Goal: Task Accomplishment & Management: Use online tool/utility

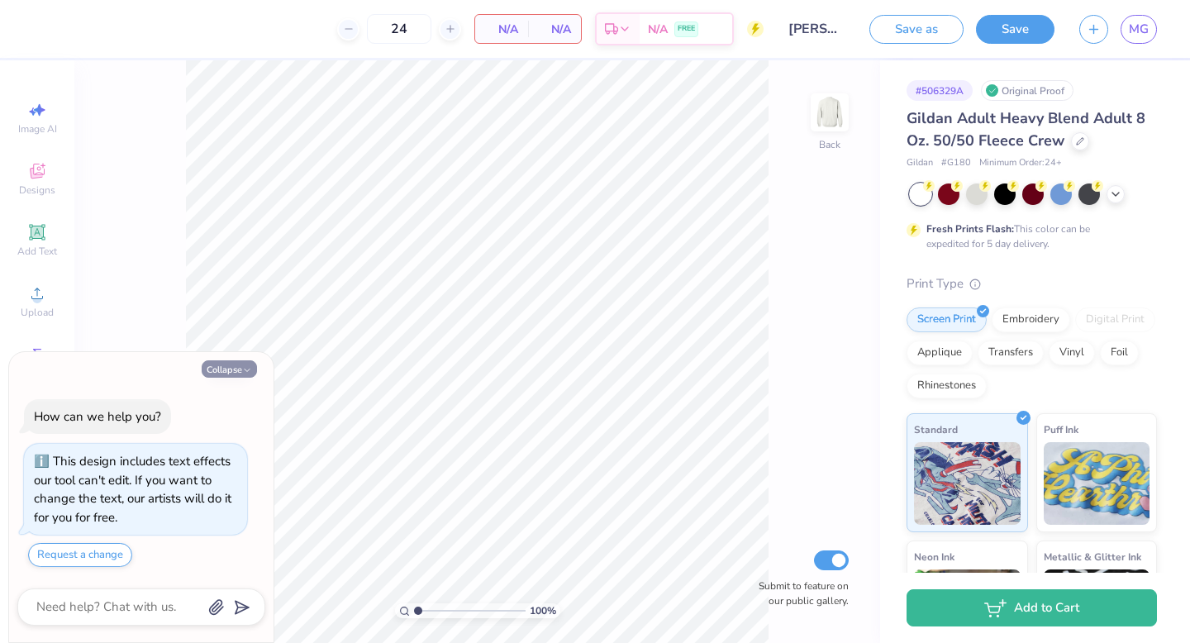
click at [233, 369] on button "Collapse" at bounding box center [229, 368] width 55 height 17
type textarea "x"
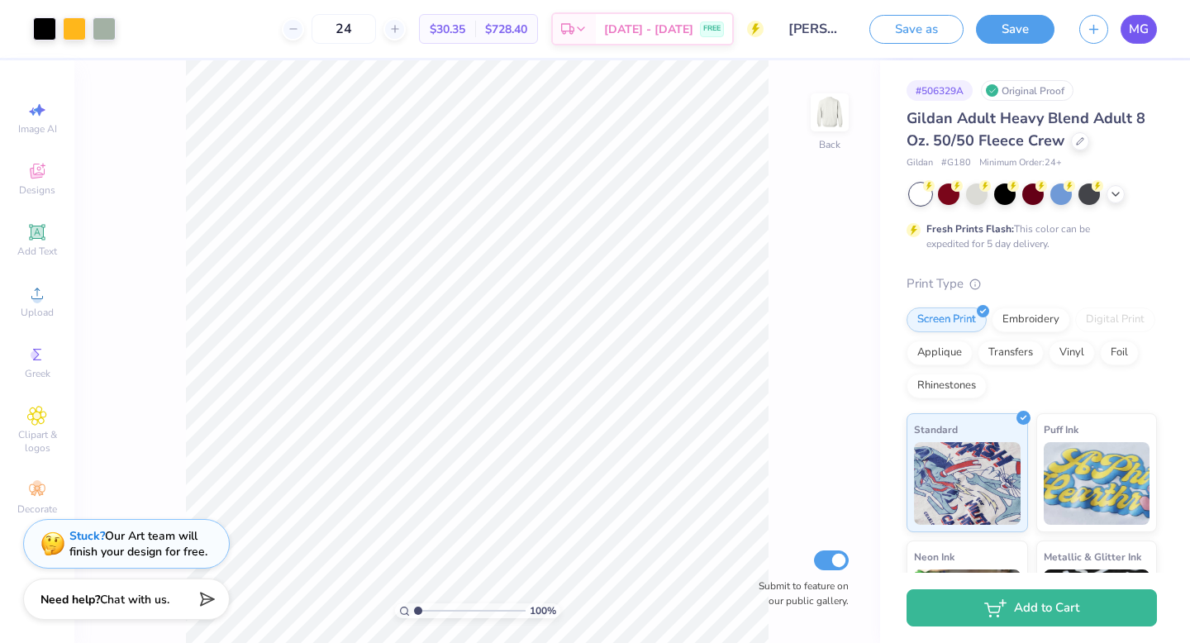
click at [1134, 25] on span "MG" at bounding box center [1139, 29] width 20 height 19
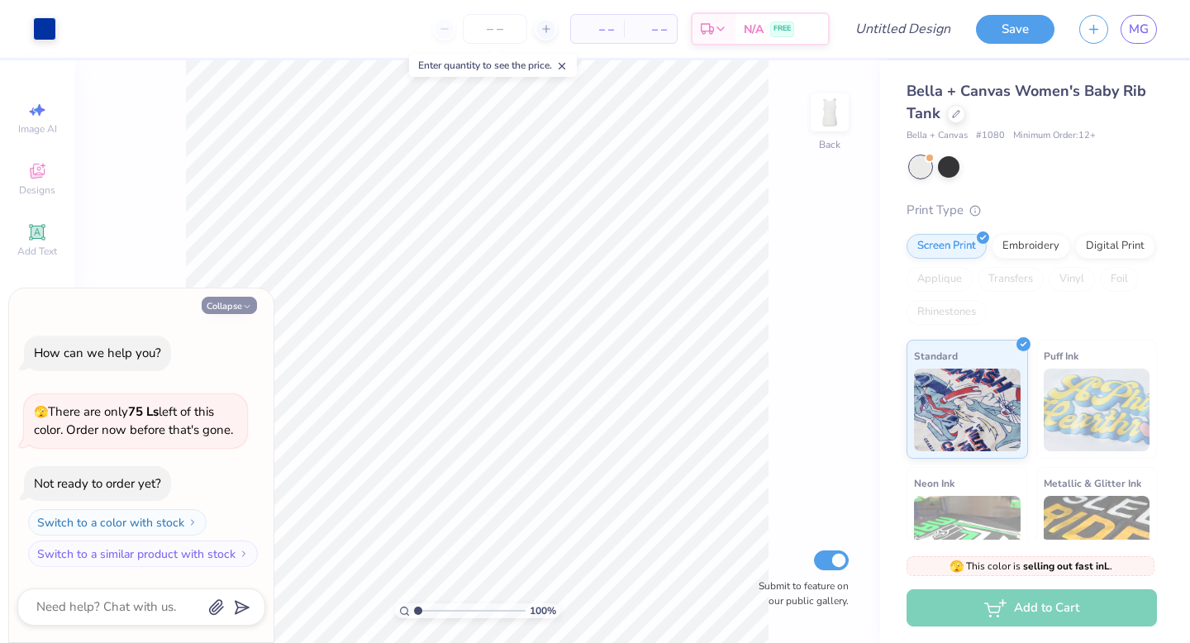
click at [238, 301] on button "Collapse" at bounding box center [229, 305] width 55 height 17
type textarea "x"
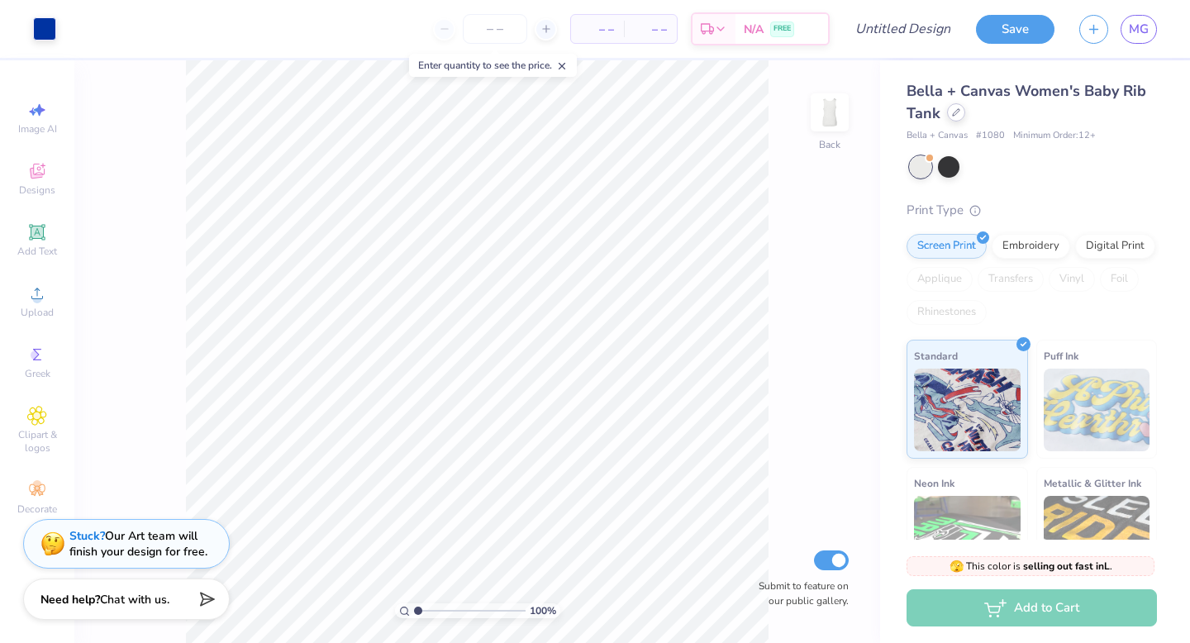
click at [956, 117] on icon at bounding box center [956, 112] width 8 height 8
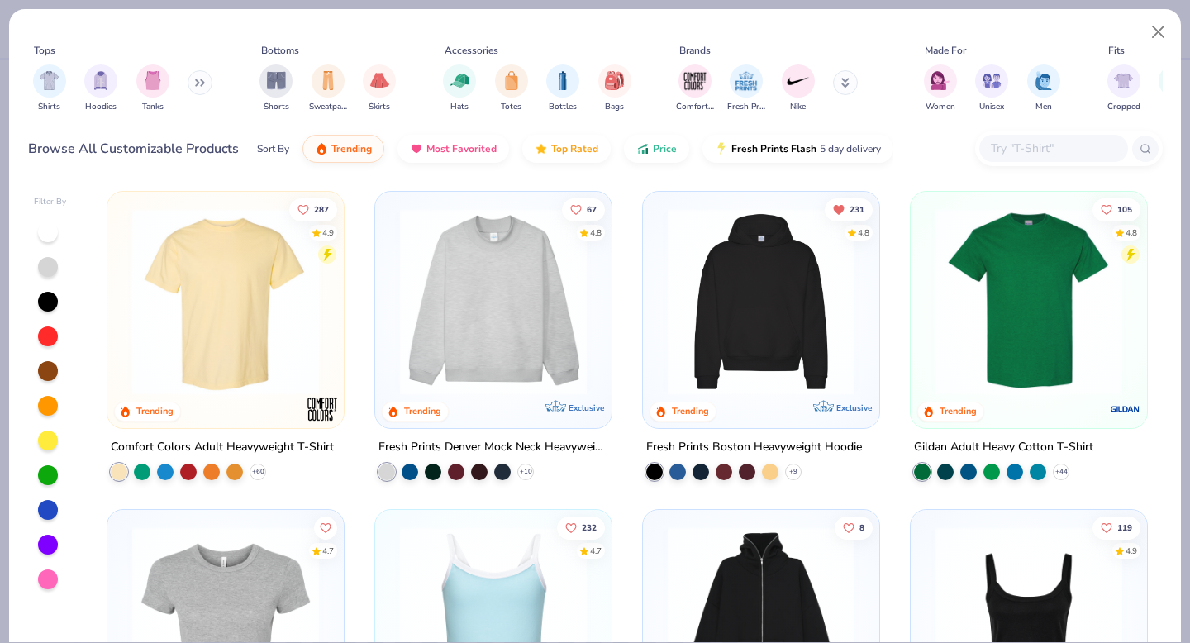
click at [1020, 163] on div at bounding box center [1069, 149] width 188 height 36
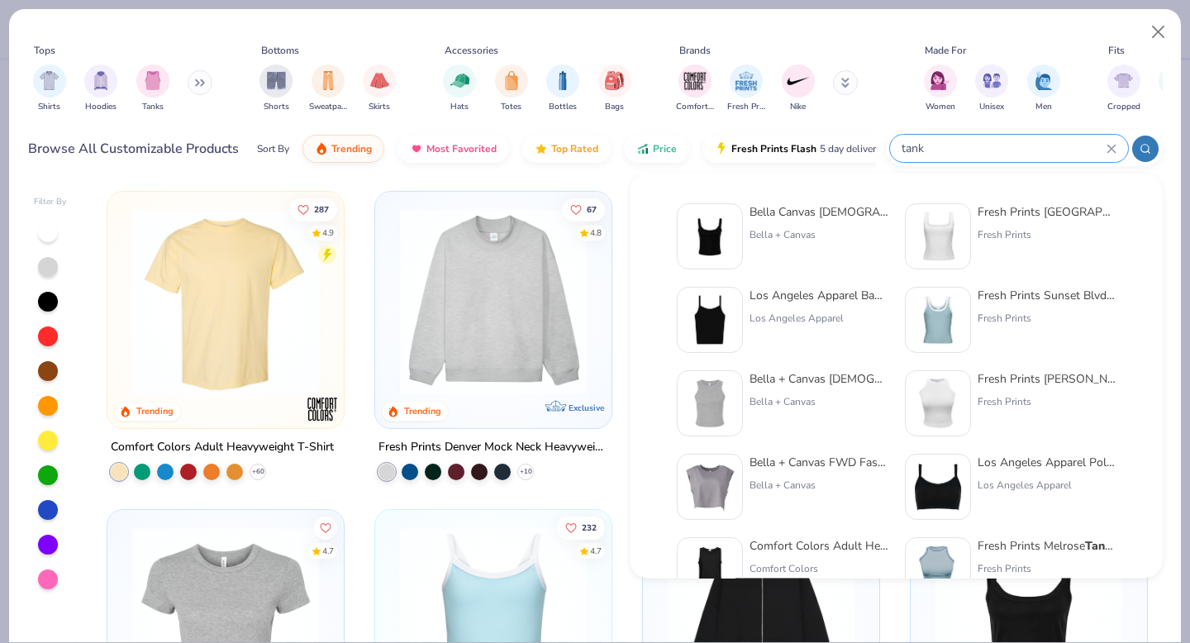
type input "tank"
click at [721, 326] on img at bounding box center [709, 319] width 51 height 51
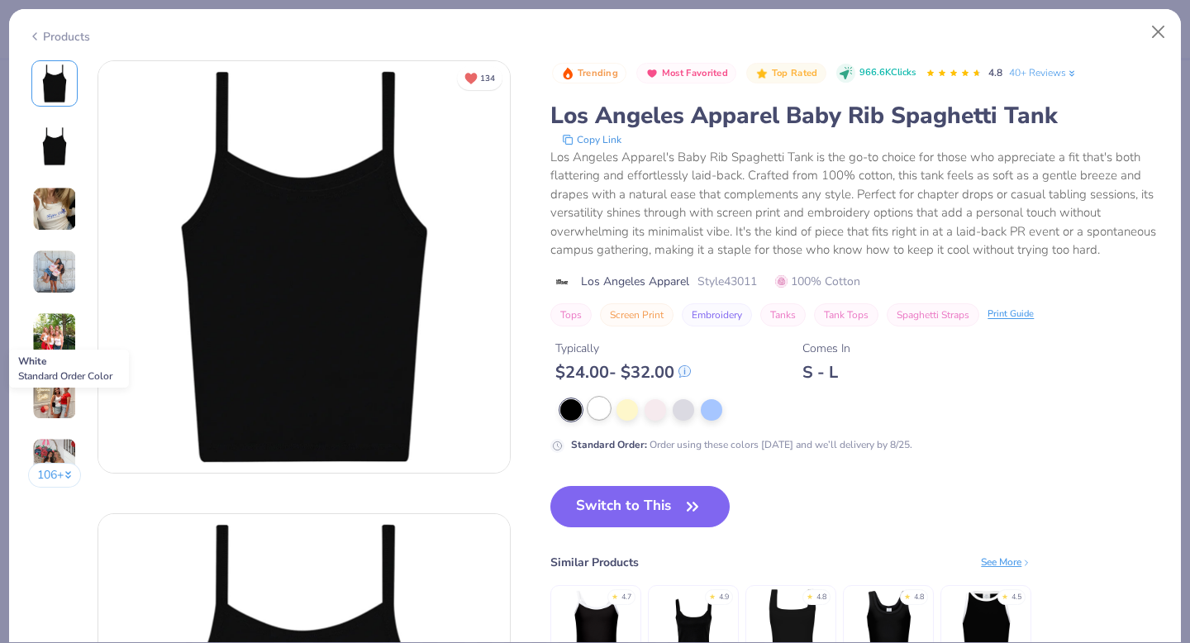
click at [592, 403] on div at bounding box center [598, 407] width 21 height 21
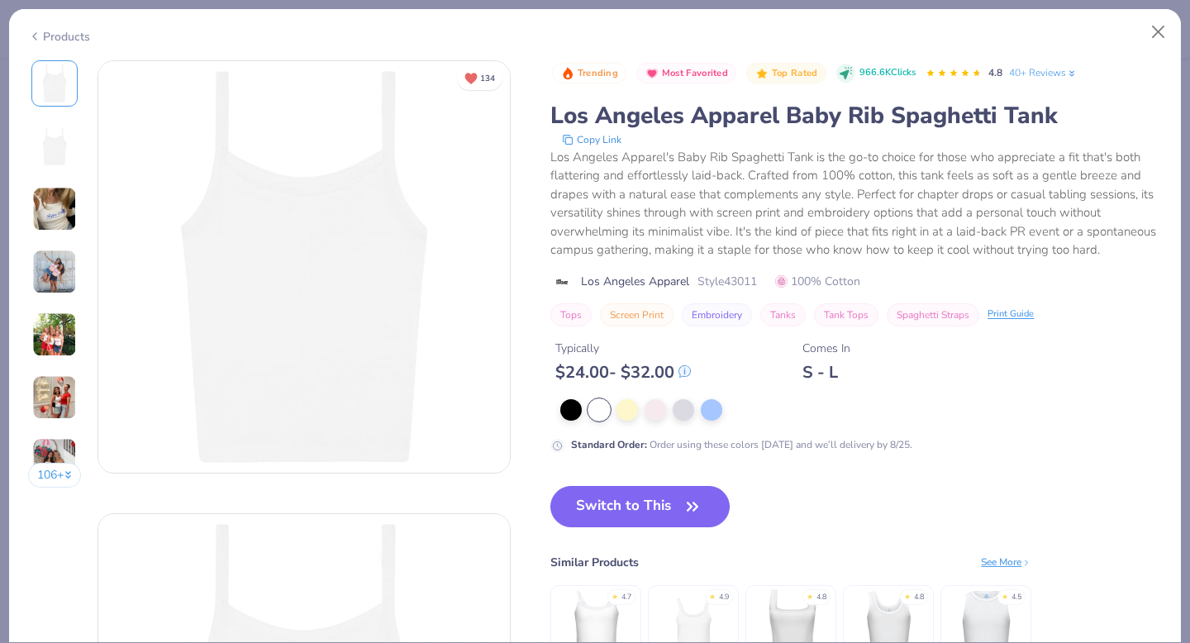
click at [61, 312] on img at bounding box center [54, 334] width 45 height 45
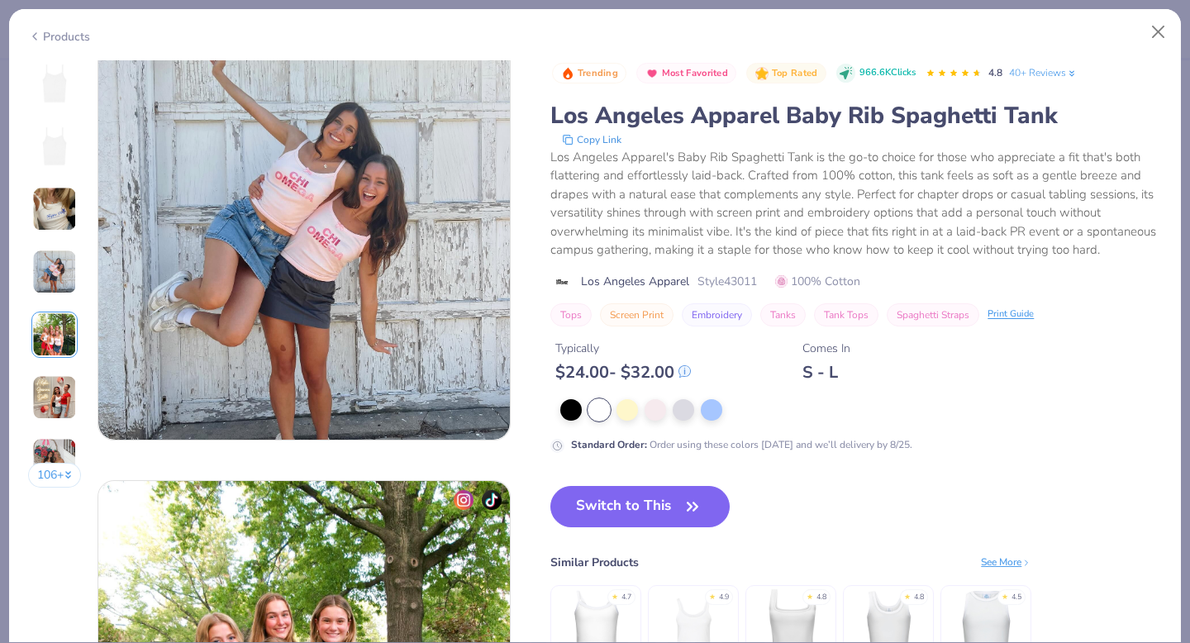
scroll to position [1811, 0]
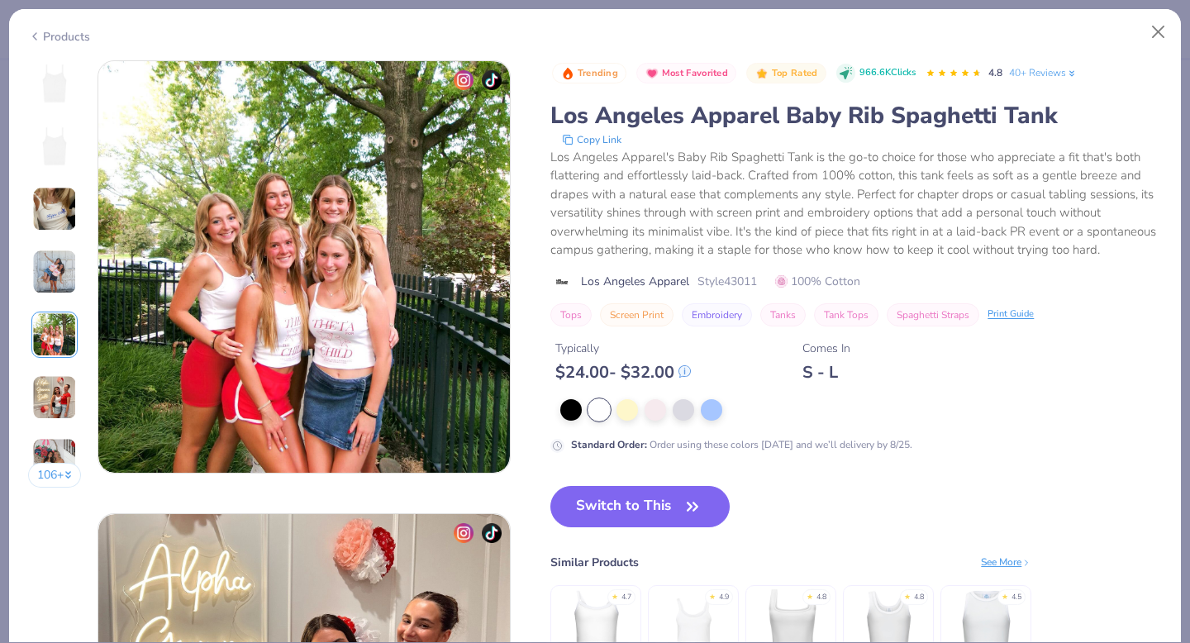
click at [54, 231] on div "106 +" at bounding box center [55, 280] width 54 height 440
click at [57, 220] on img at bounding box center [54, 209] width 45 height 45
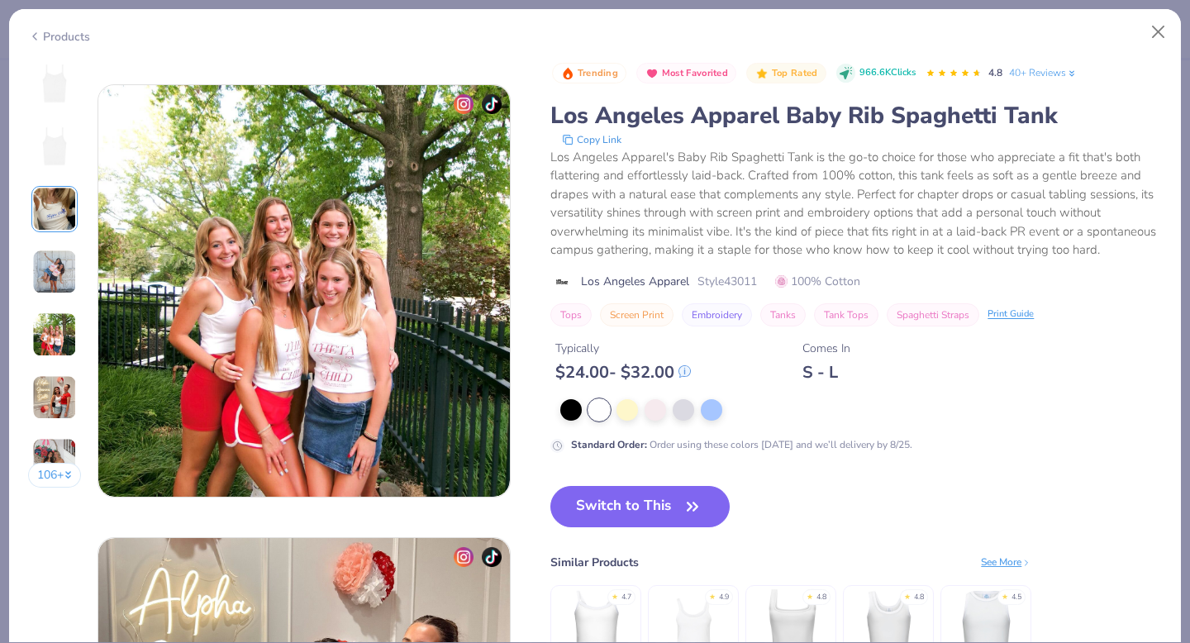
scroll to position [1791, 0]
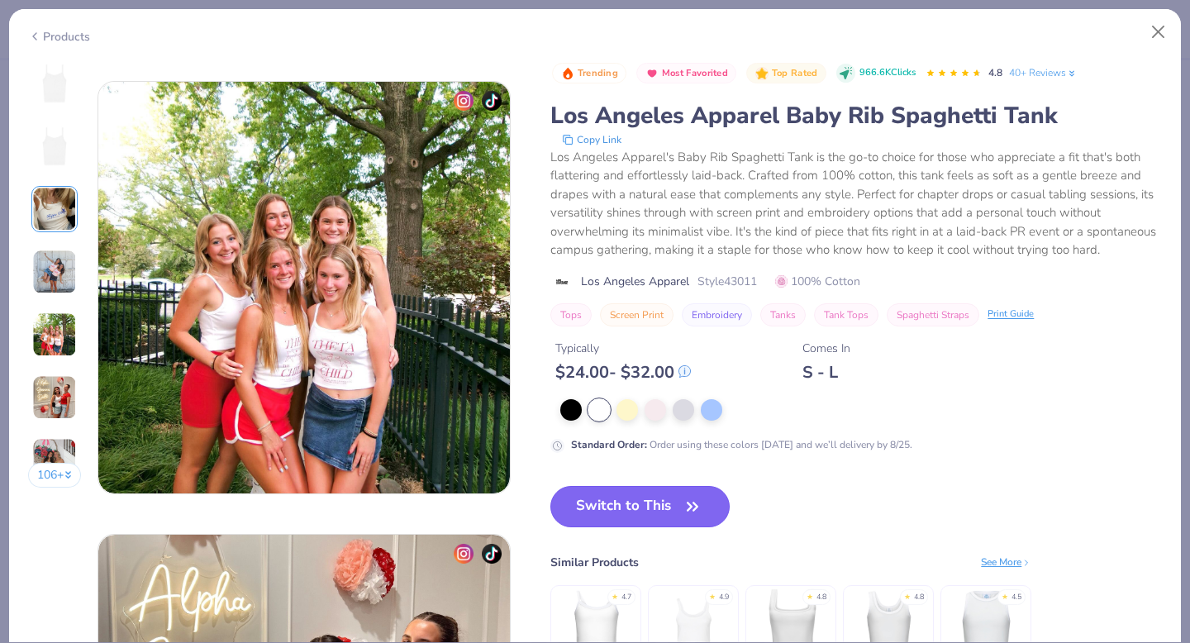
click at [671, 511] on button "Switch to This" at bounding box center [639, 506] width 179 height 41
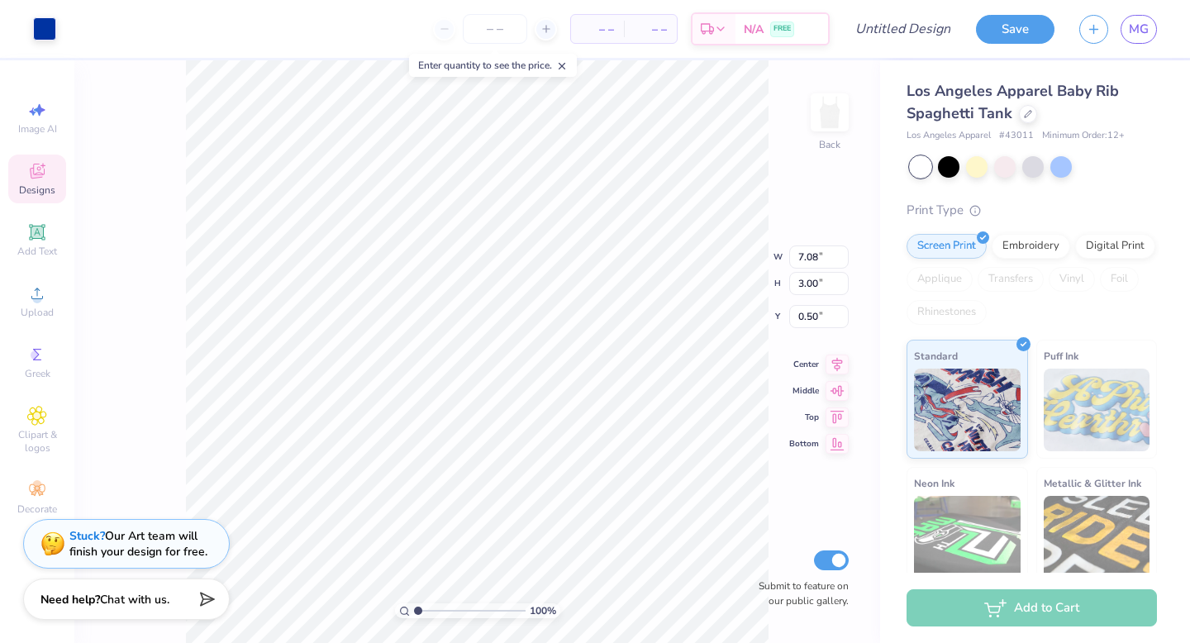
type input "1.23"
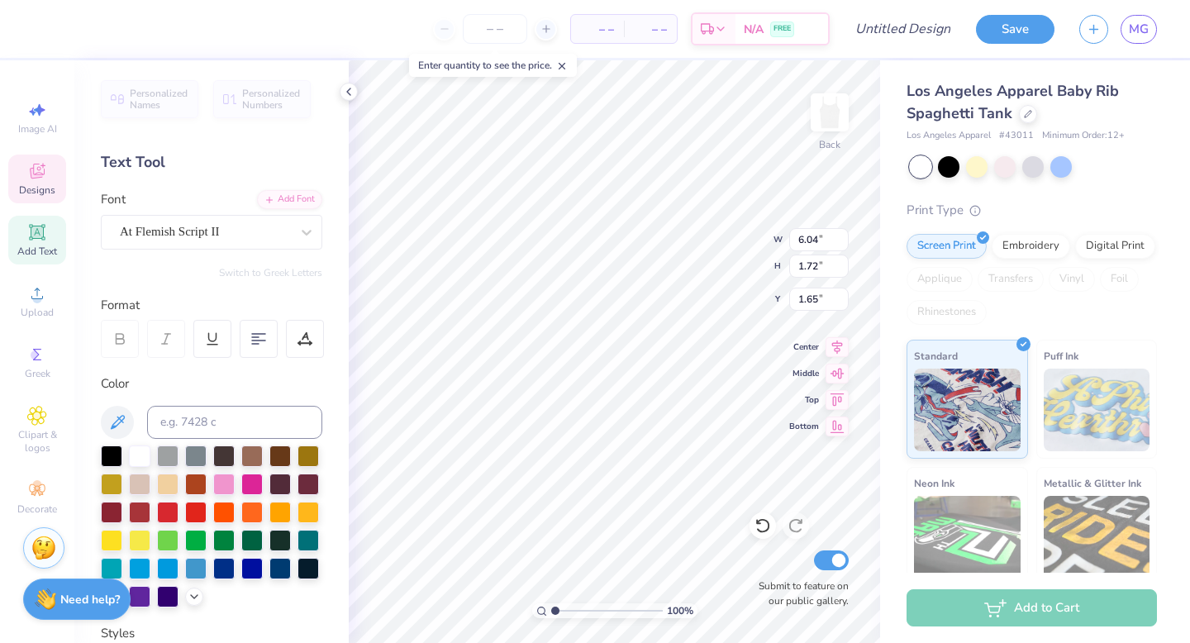
type textarea "Delta Gamma"
type input "6.35"
type input "1.03"
type input "1.87"
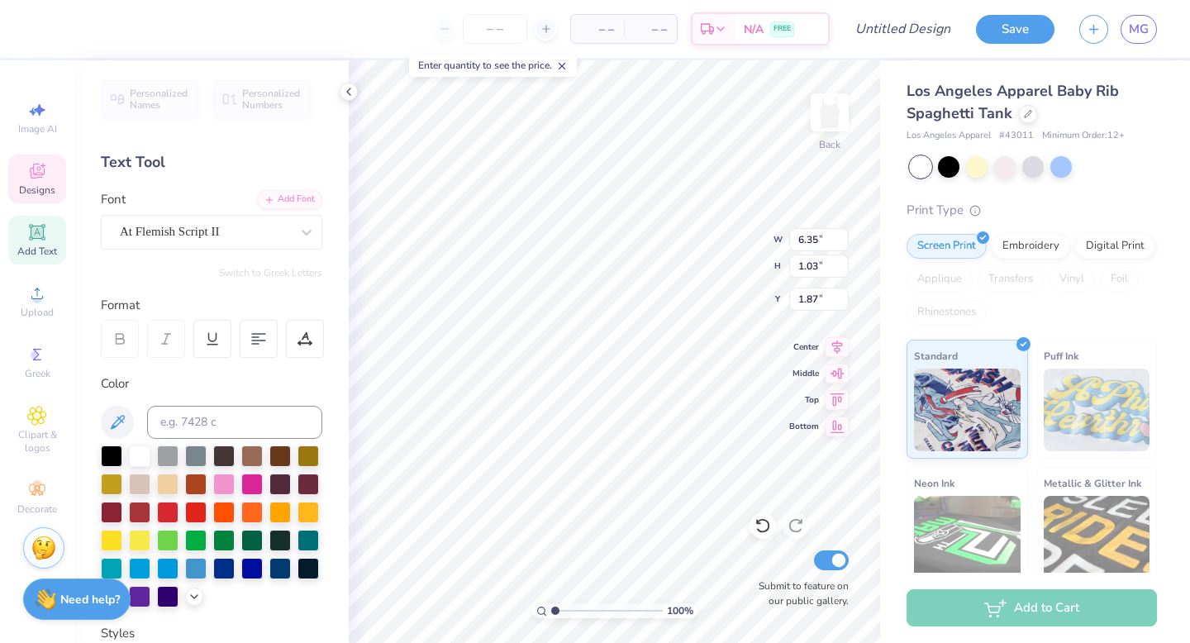
type input "5.37"
type input "0.87"
type input "1.95"
type input "5.80"
type input "0.94"
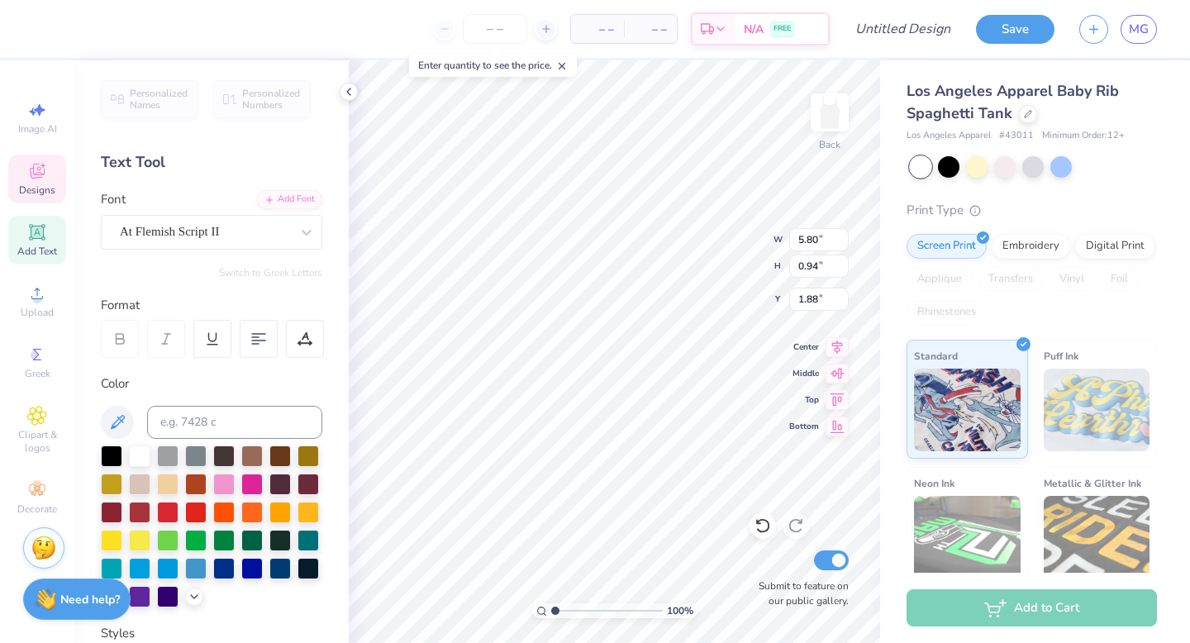
type input "1.92"
type input "1.77"
type input "7.08"
type input "2.31"
type input "1.20"
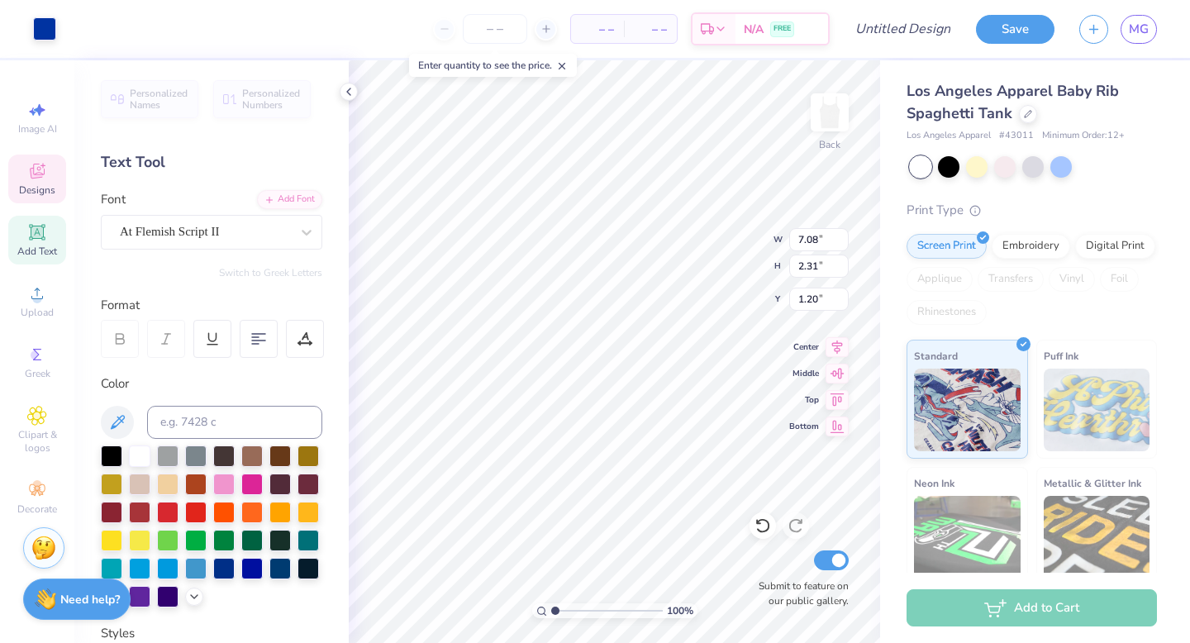
type input "5.80"
type input "0.94"
type input "1.72"
type input "5.93"
type input "0.96"
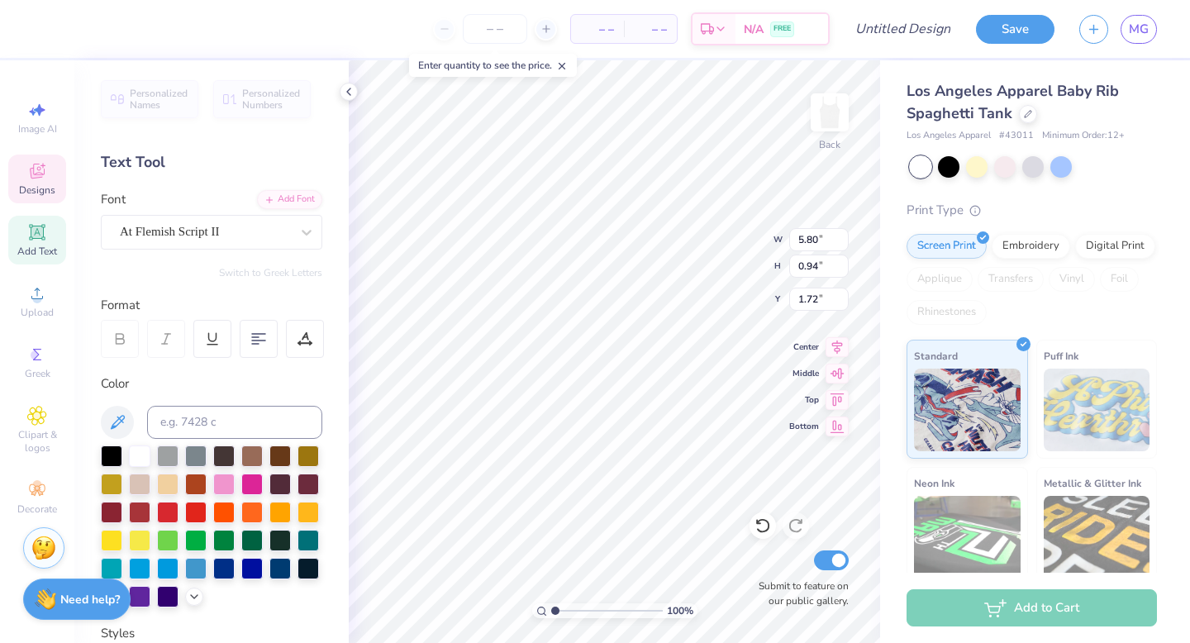
type input "1.73"
type input "2.33"
click at [764, 523] on icon at bounding box center [762, 525] width 17 height 17
type textarea "E S T. 1 873"
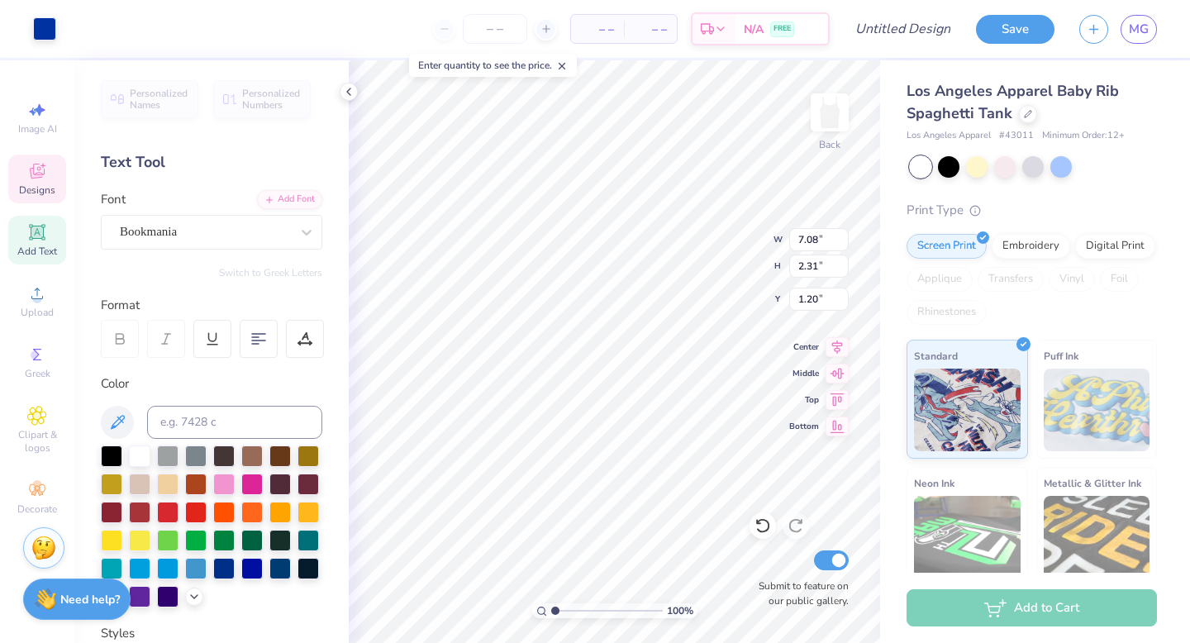
type input "6.77"
type input "2.21"
type input "1.10"
type input "5.93"
type input "0.96"
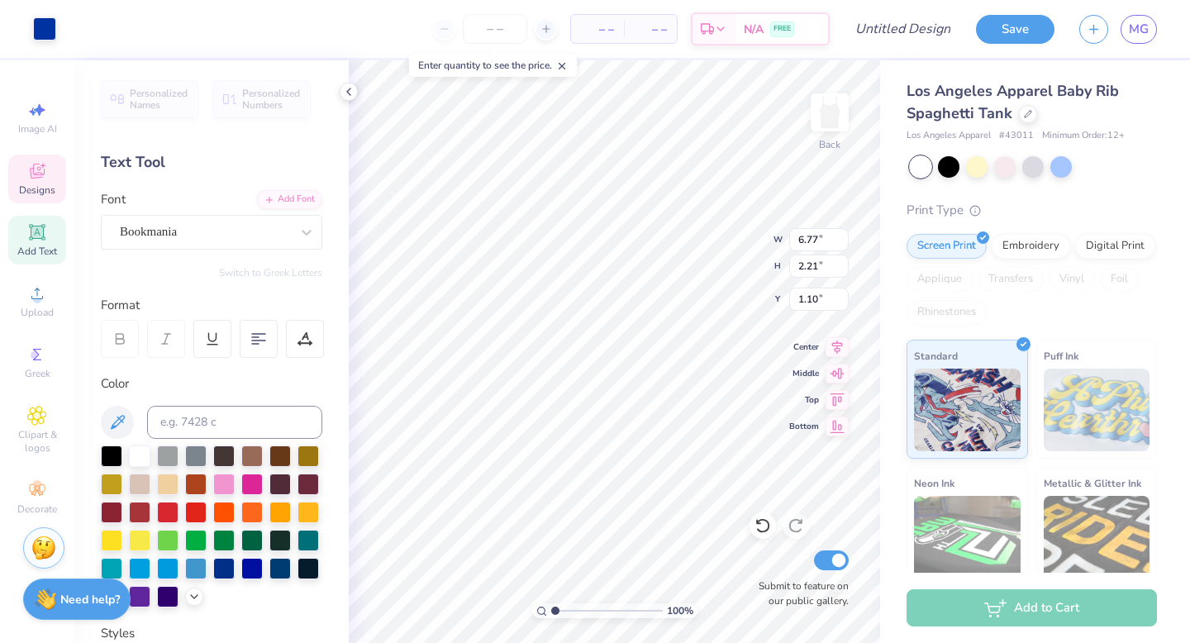
type input "1.73"
type input "5.67"
type input "0.91"
type input "1.71"
type input "1.75"
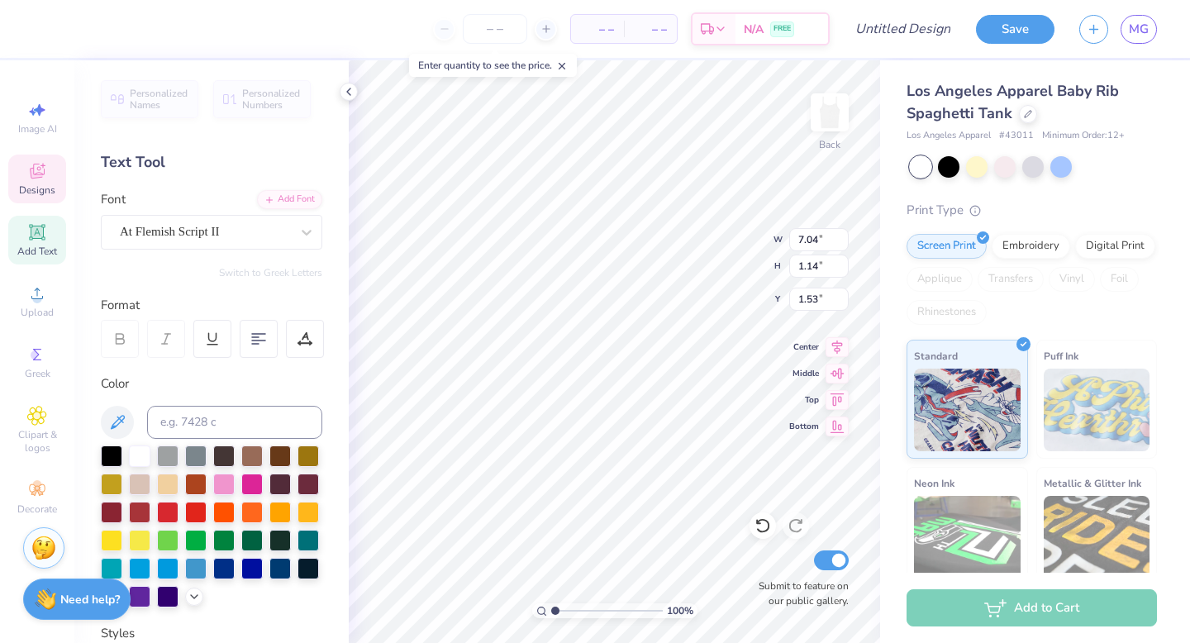
type input "7.04"
type input "1.14"
type input "2.17"
type input "3.97"
type input "0.62"
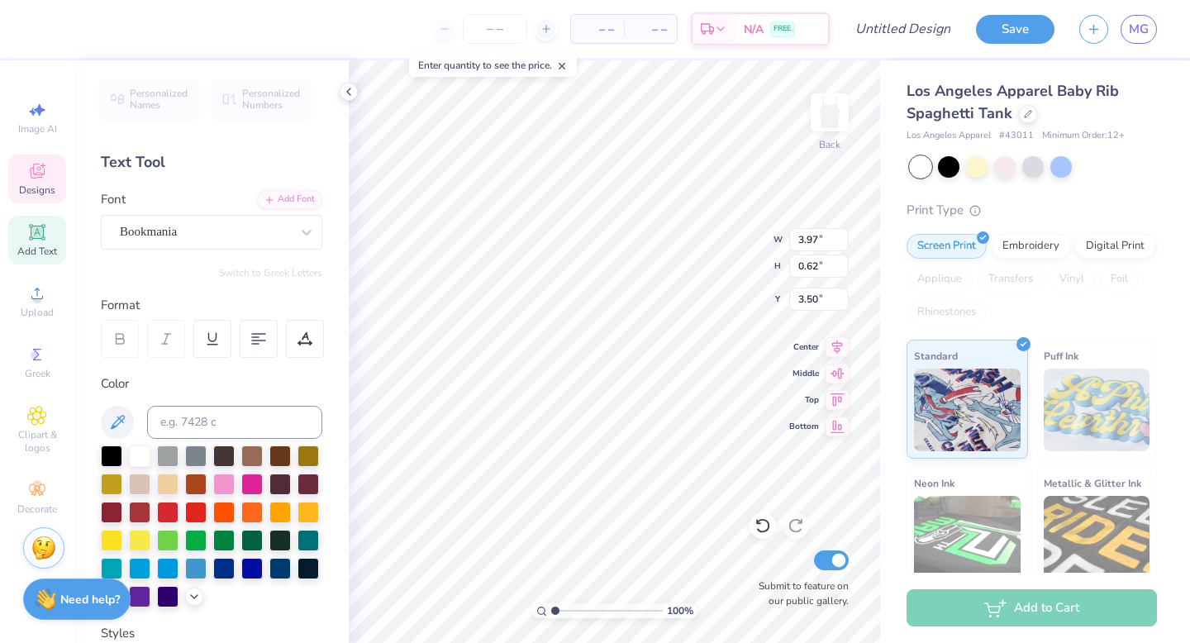
type input "3.50"
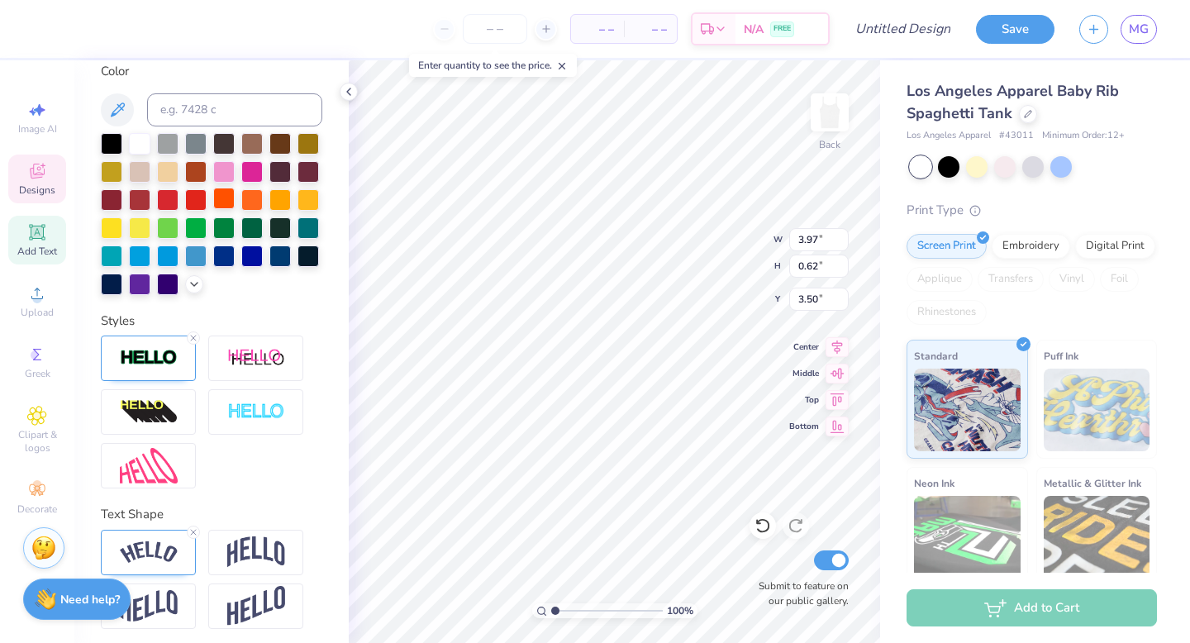
scroll to position [317, 0]
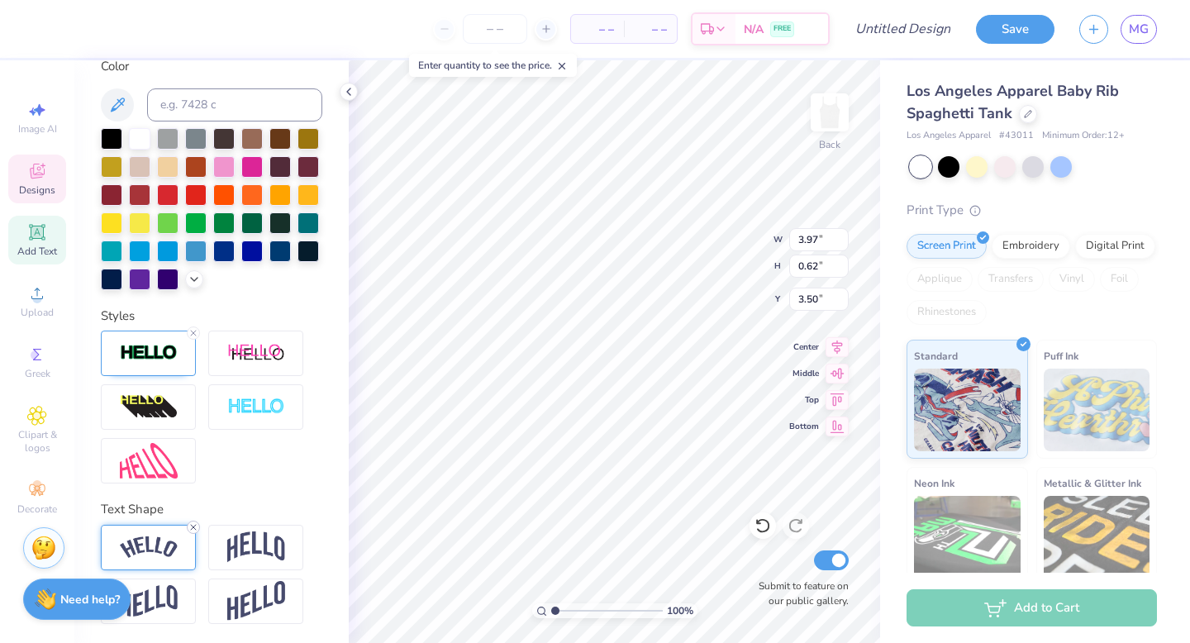
click at [193, 522] on icon at bounding box center [193, 527] width 10 height 10
type input "3.49"
type input "0.43"
type input "3.60"
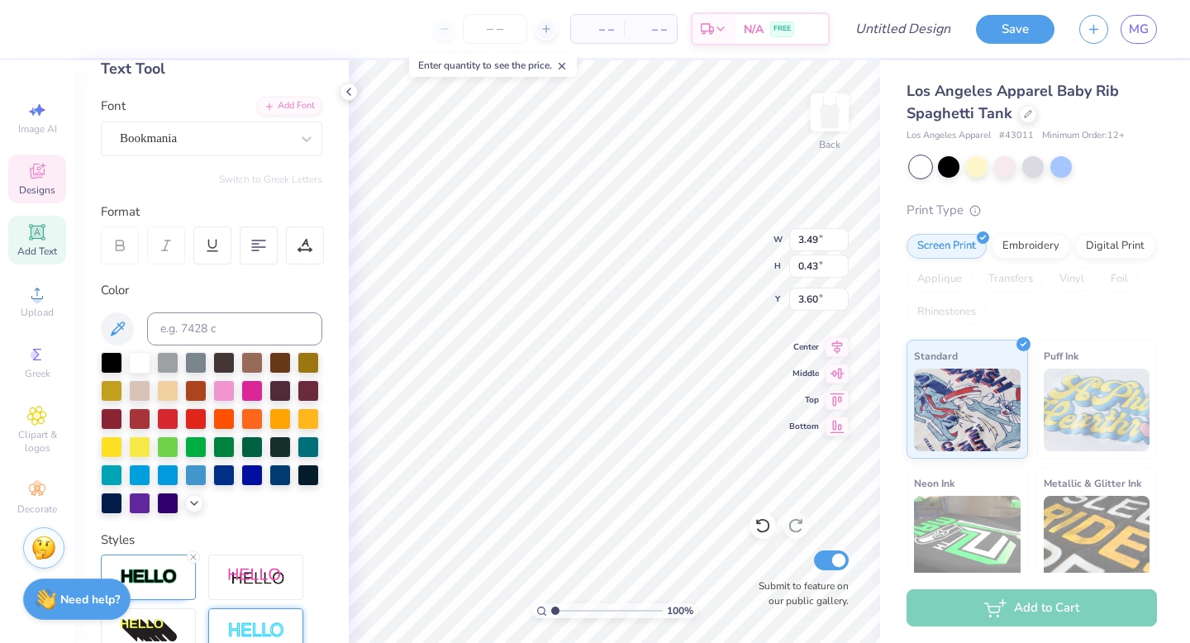
scroll to position [0, 0]
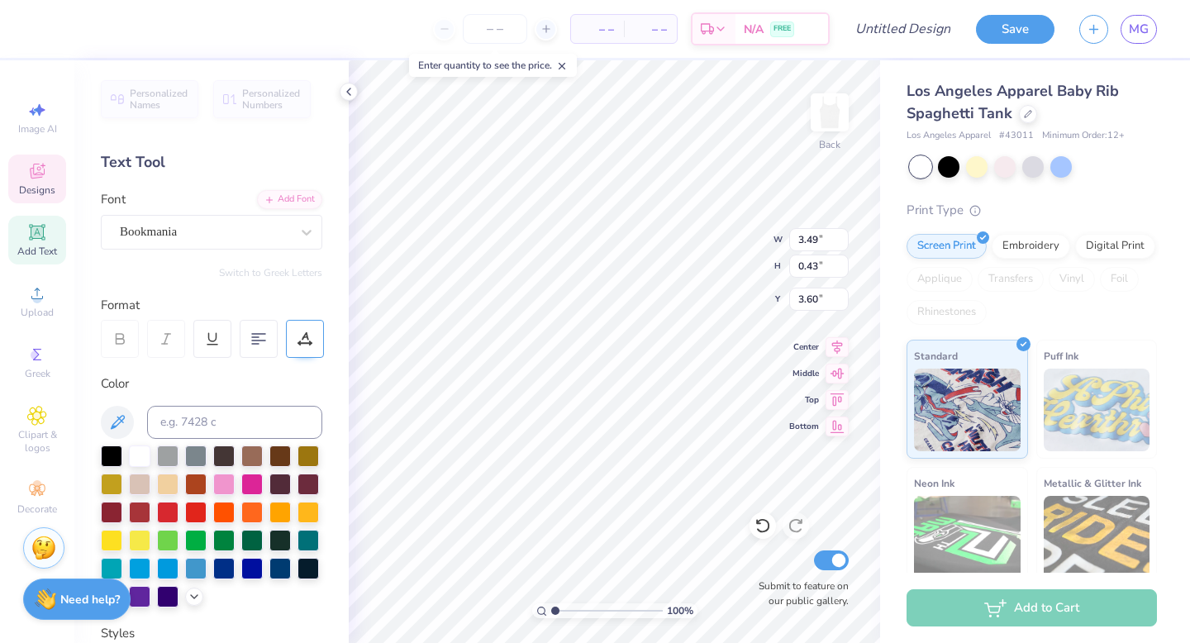
click at [304, 331] on icon at bounding box center [304, 338] width 15 height 15
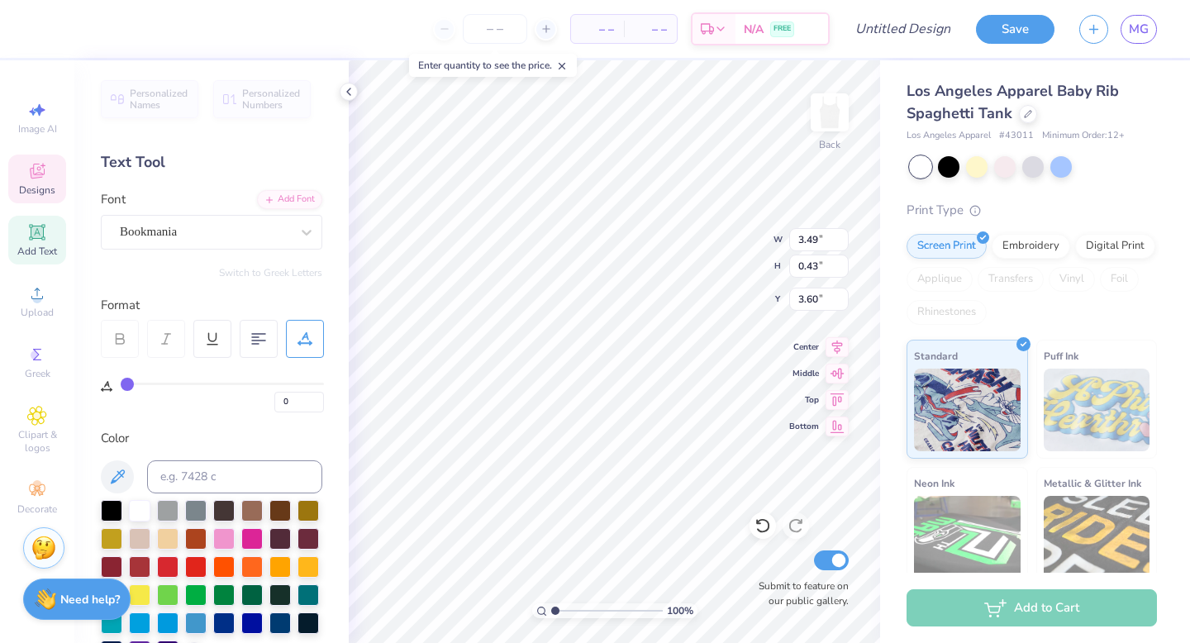
type input "1"
type input "2"
type input "3"
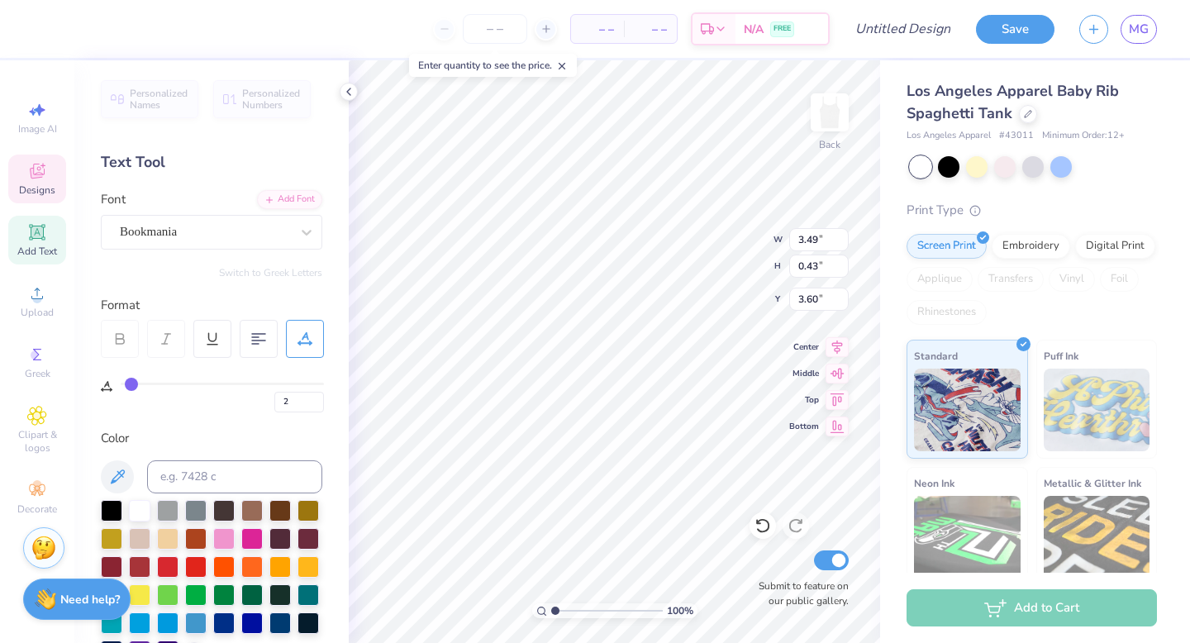
type input "3"
type input "4"
type input "6"
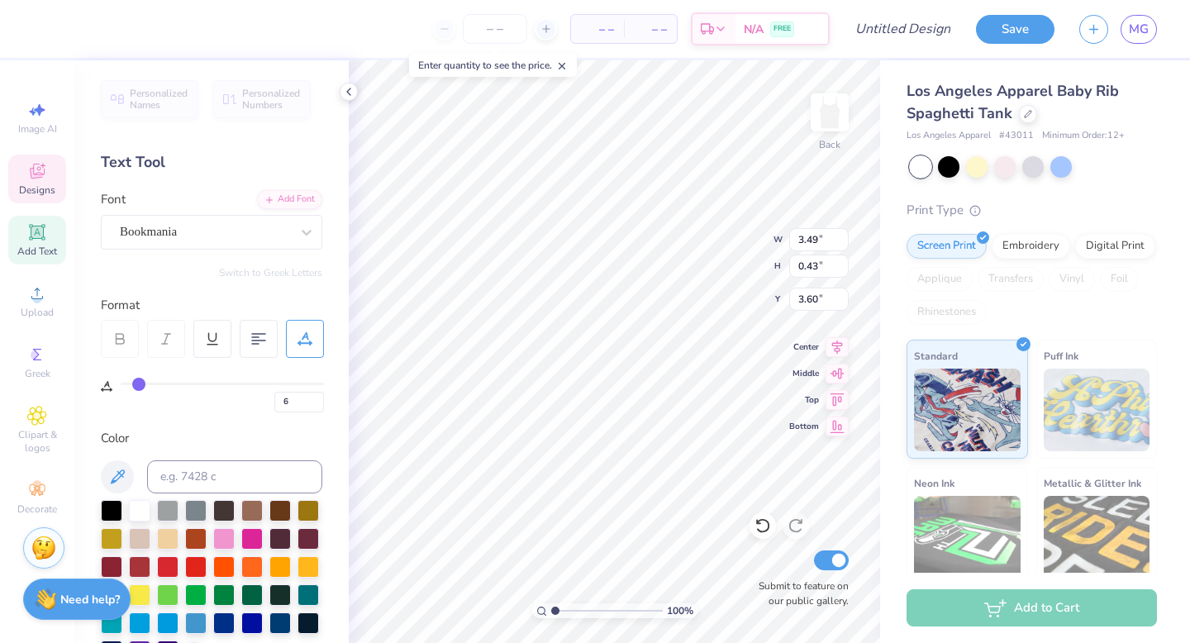
type input "8"
type input "9"
type input "11"
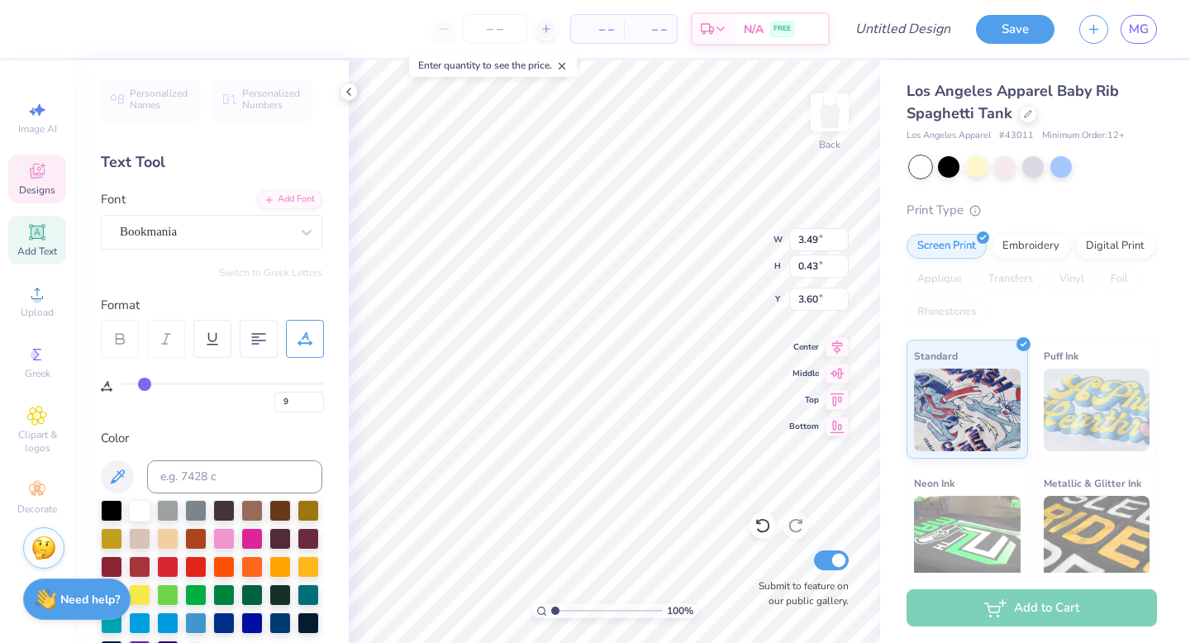
type input "11"
type input "12"
type input "13"
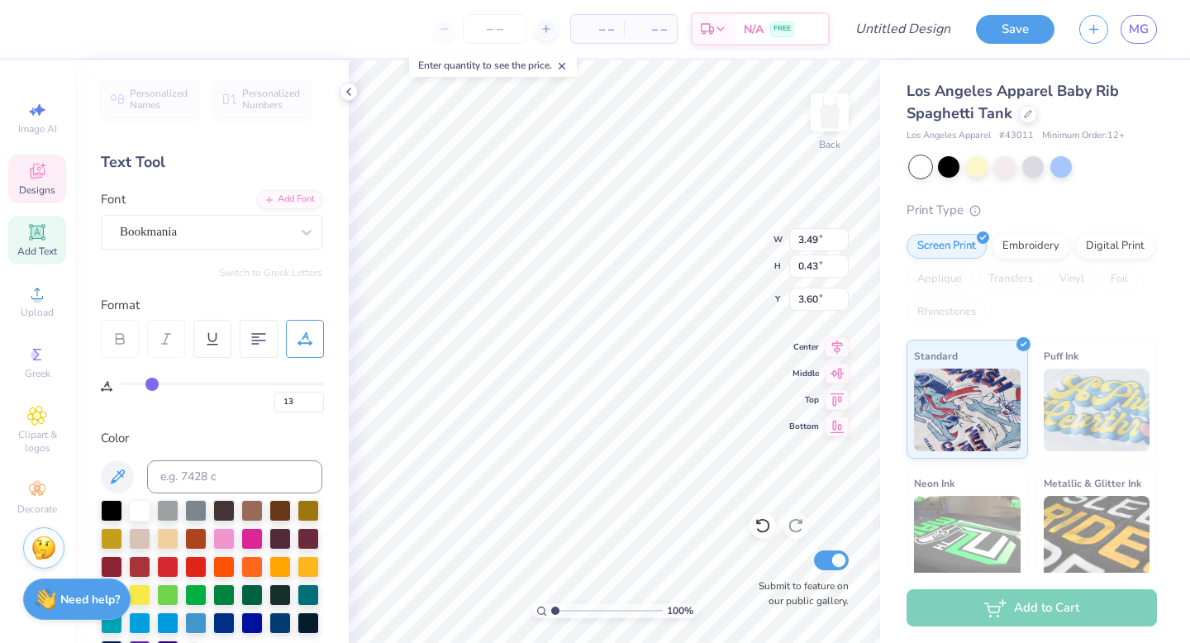
type input "14"
drag, startPoint x: 126, startPoint y: 380, endPoint x: 153, endPoint y: 383, distance: 26.6
type input "14"
click at [153, 383] on input "range" at bounding box center [222, 384] width 203 height 2
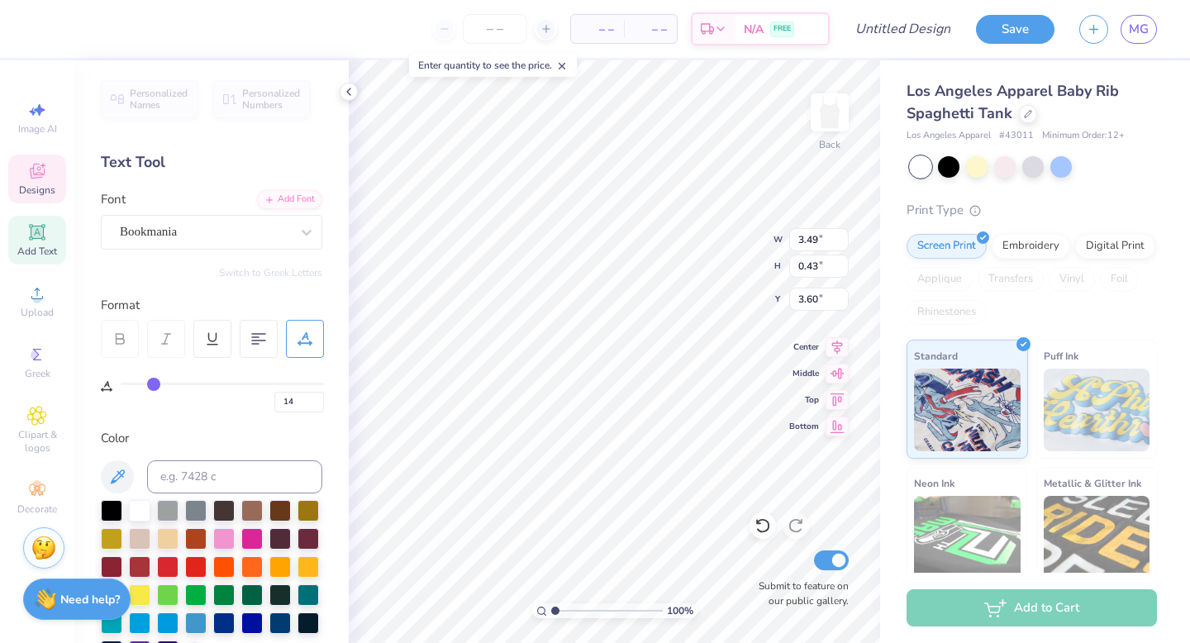
type input "4.54"
type input "13"
type input "12"
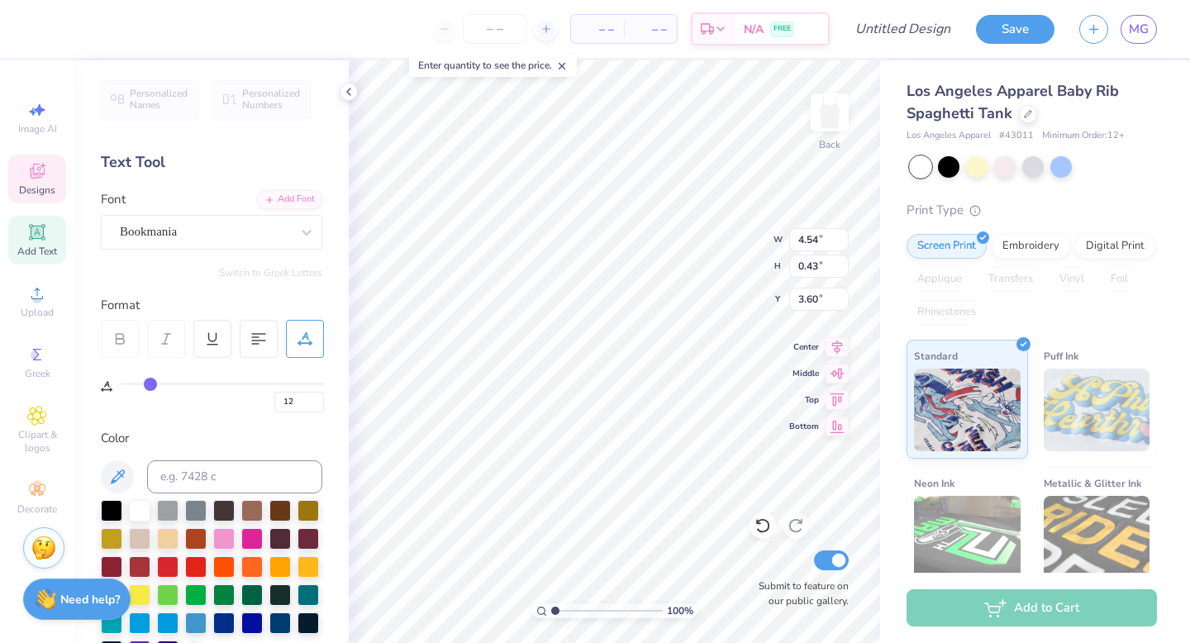
type input "9"
type input "7"
type input "5"
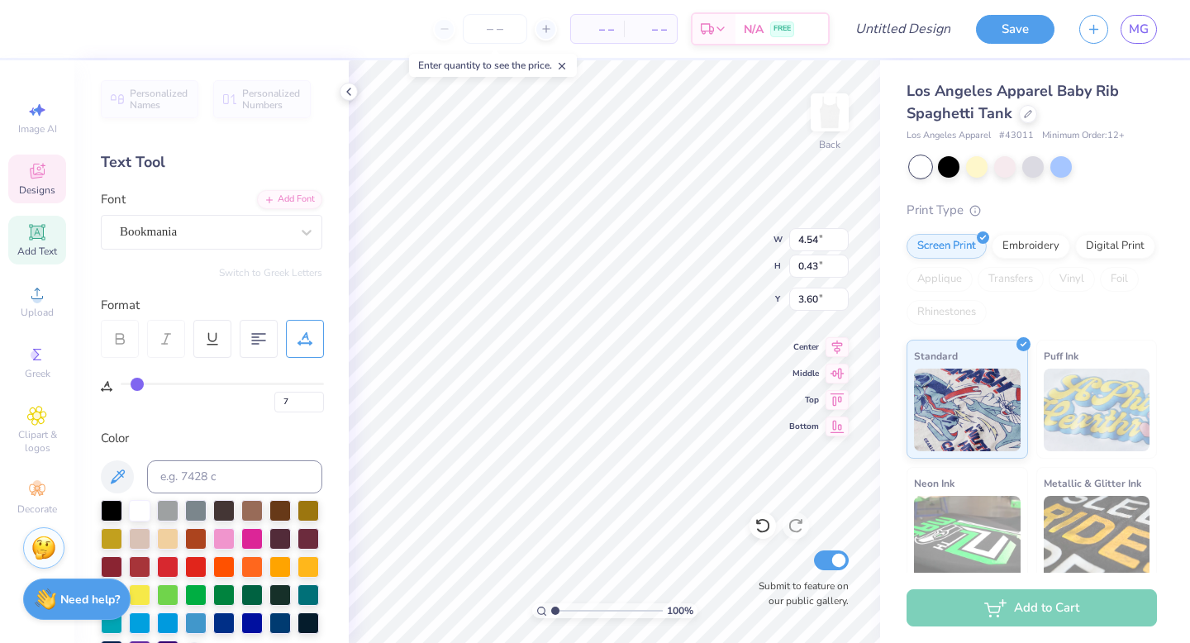
type input "5"
type input "1"
type input "0"
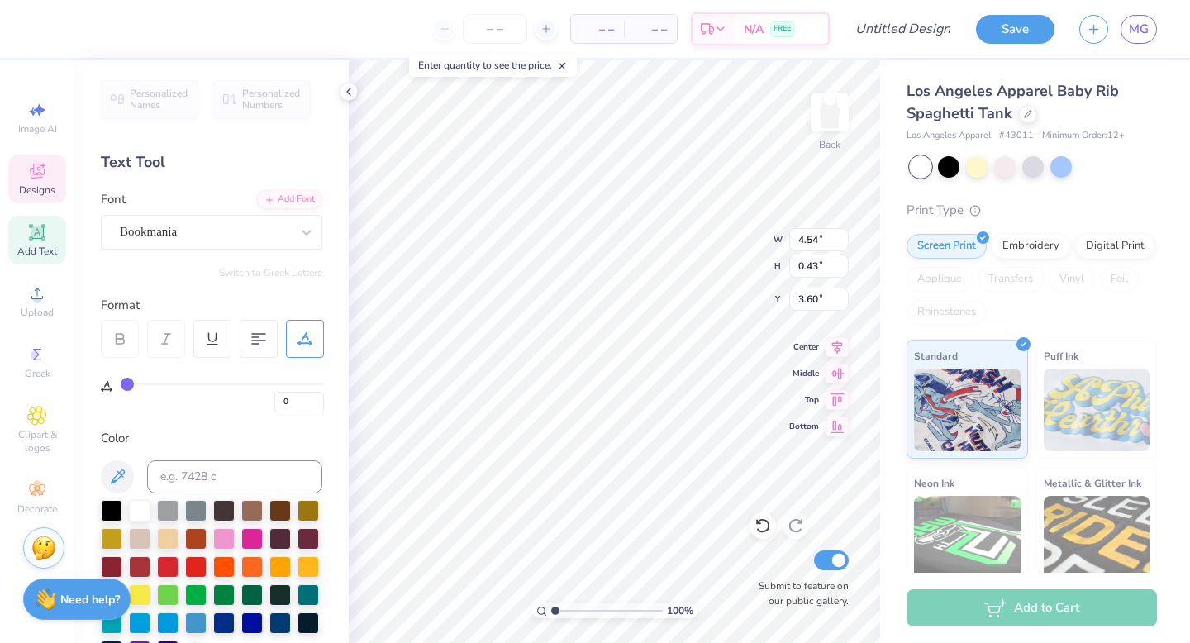
drag, startPoint x: 153, startPoint y: 383, endPoint x: 121, endPoint y: 383, distance: 31.4
type input "0"
click at [121, 383] on input "range" at bounding box center [222, 384] width 203 height 2
type input "3.49"
type input "2.83"
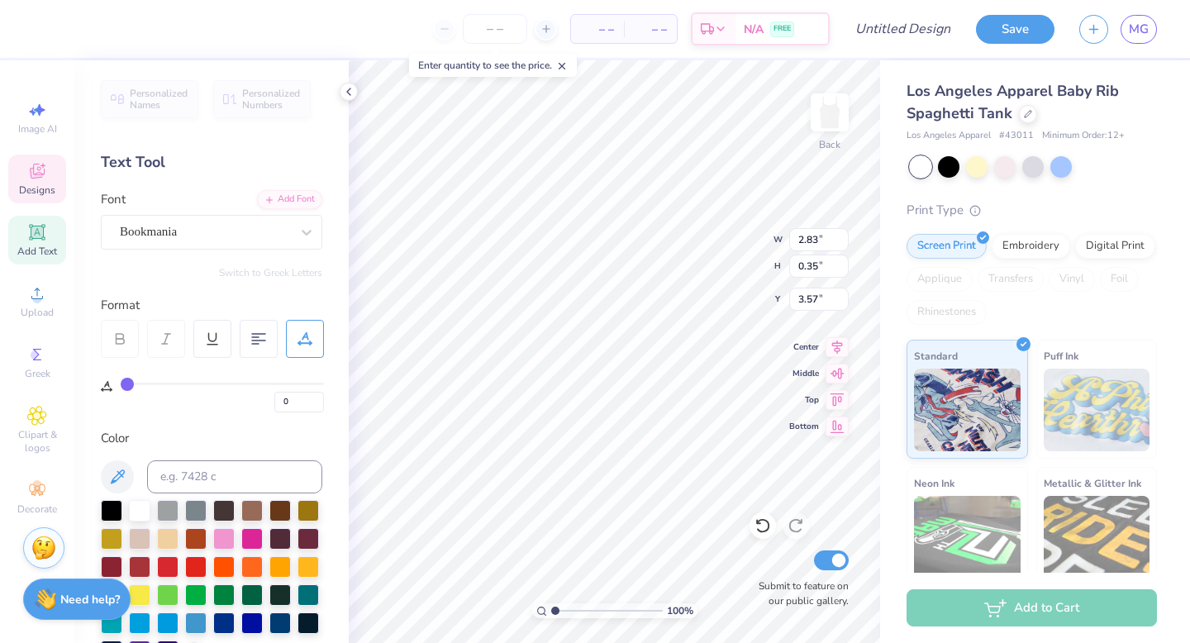
type input "0.35"
type input "3.55"
click at [52, 188] on span "Designs" at bounding box center [37, 189] width 36 height 13
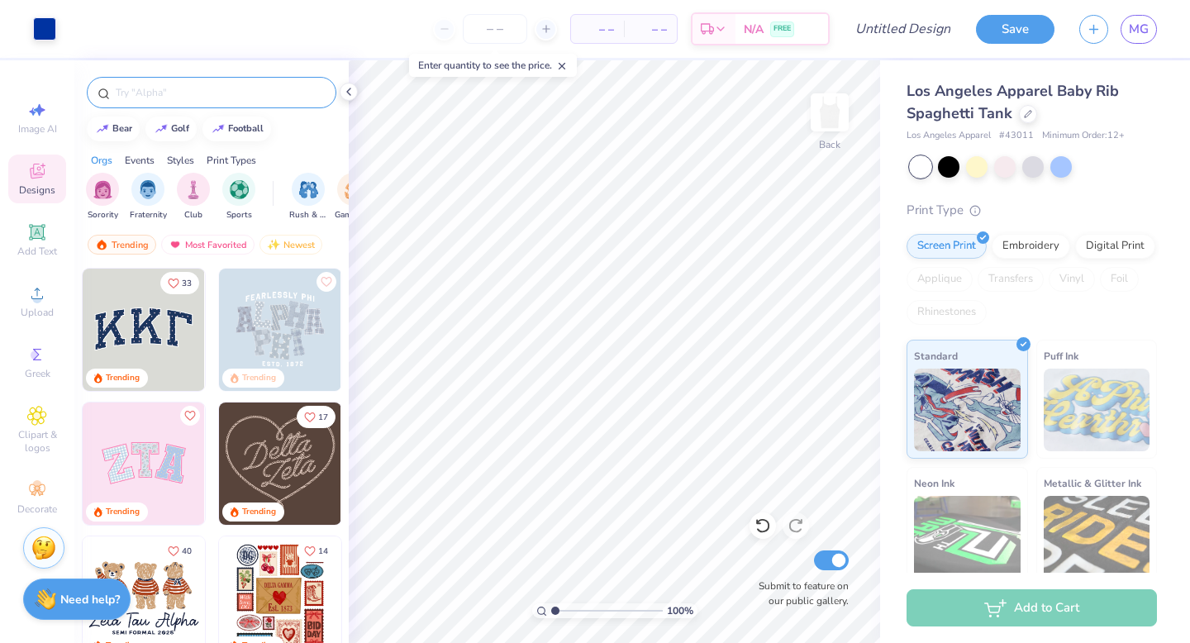
click at [172, 96] on input "text" at bounding box center [220, 92] width 212 height 17
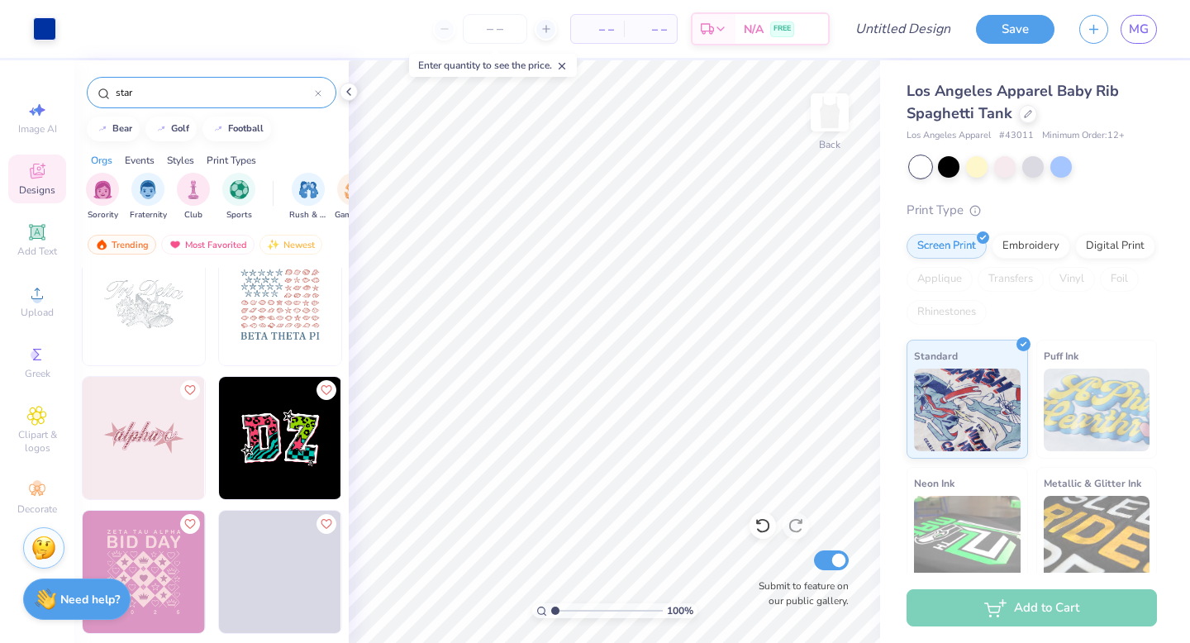
scroll to position [4042, 0]
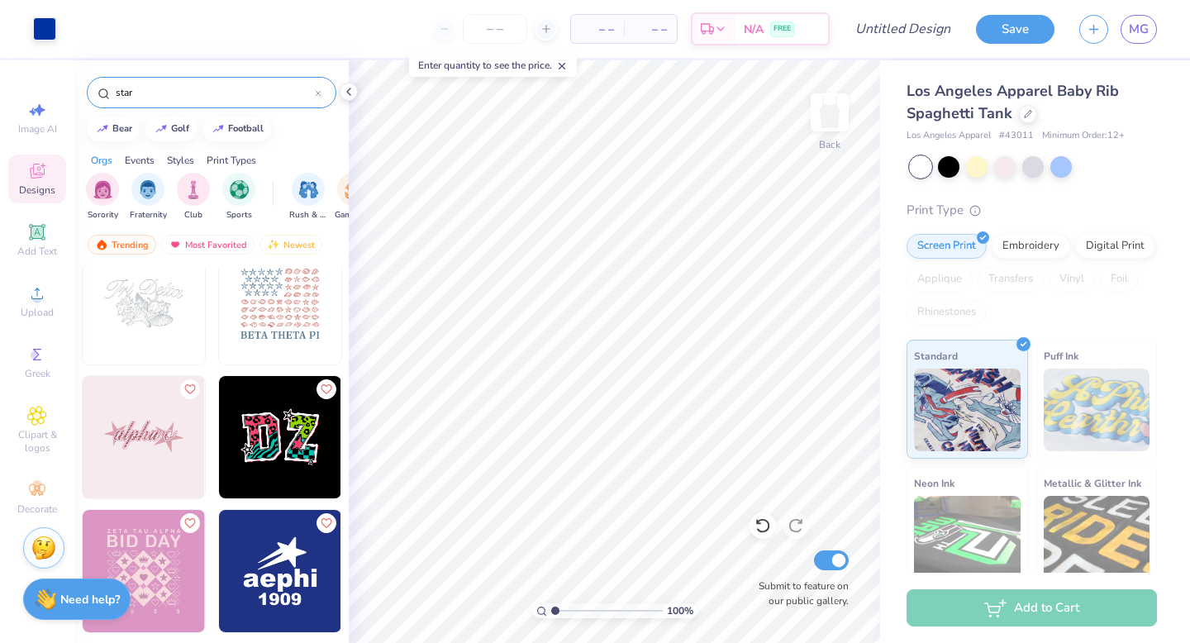
type input "star"
click at [48, 26] on div at bounding box center [44, 27] width 23 height 23
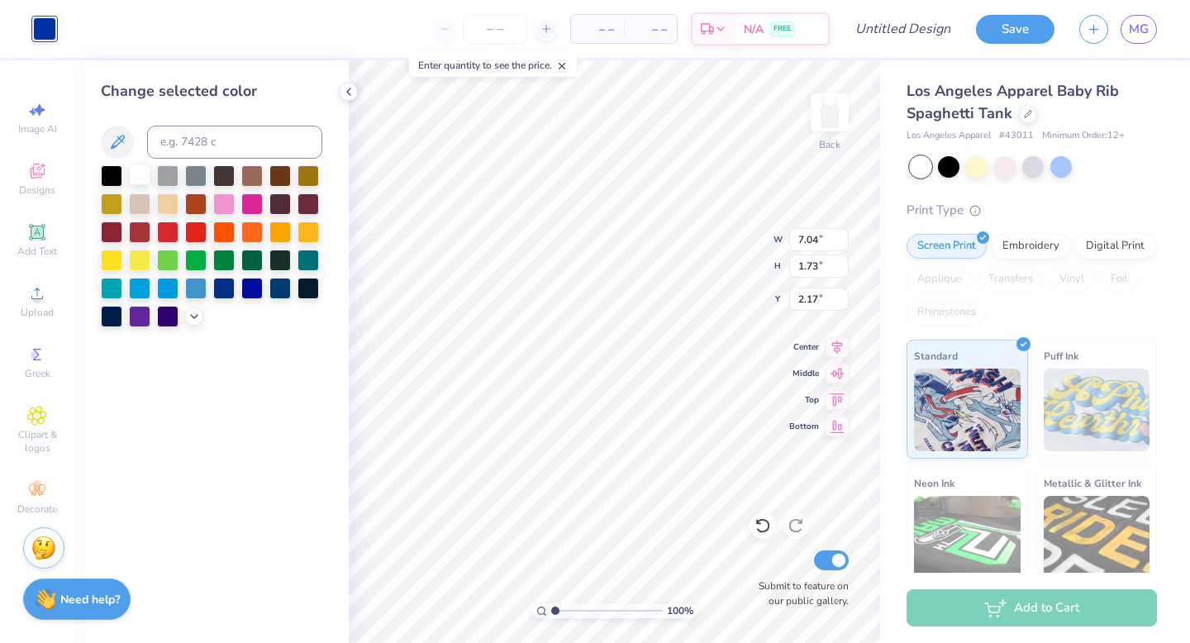
click at [136, 178] on div at bounding box center [139, 174] width 21 height 21
click at [1008, 165] on div at bounding box center [1004, 165] width 21 height 21
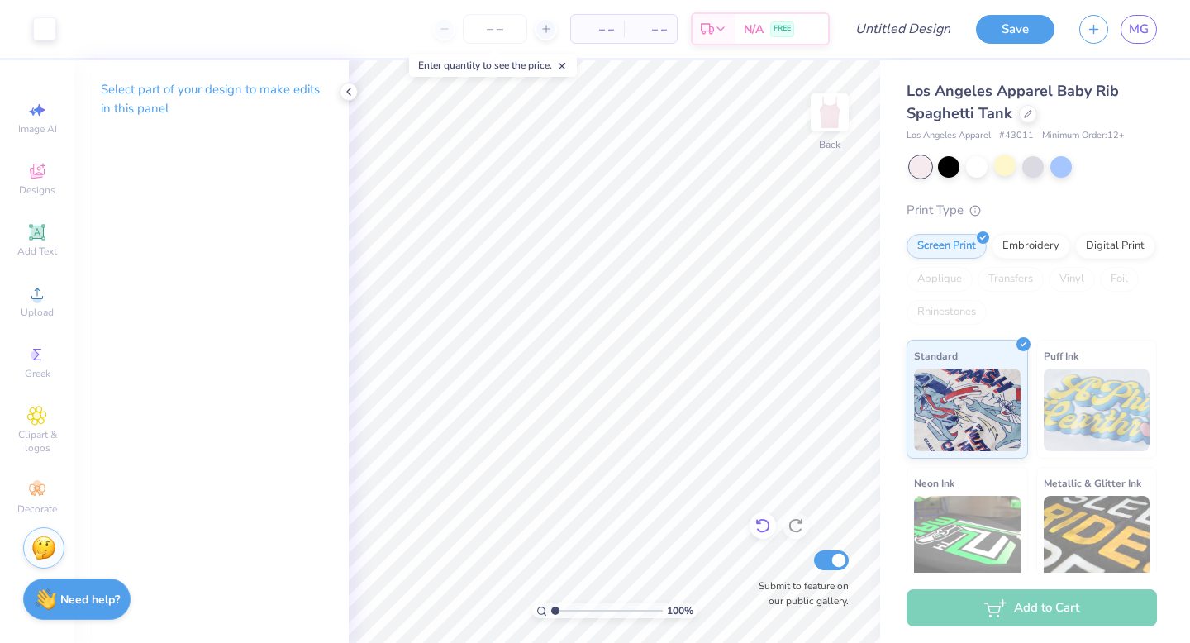
click at [765, 531] on icon at bounding box center [762, 525] width 17 height 17
click at [978, 159] on div at bounding box center [976, 165] width 21 height 21
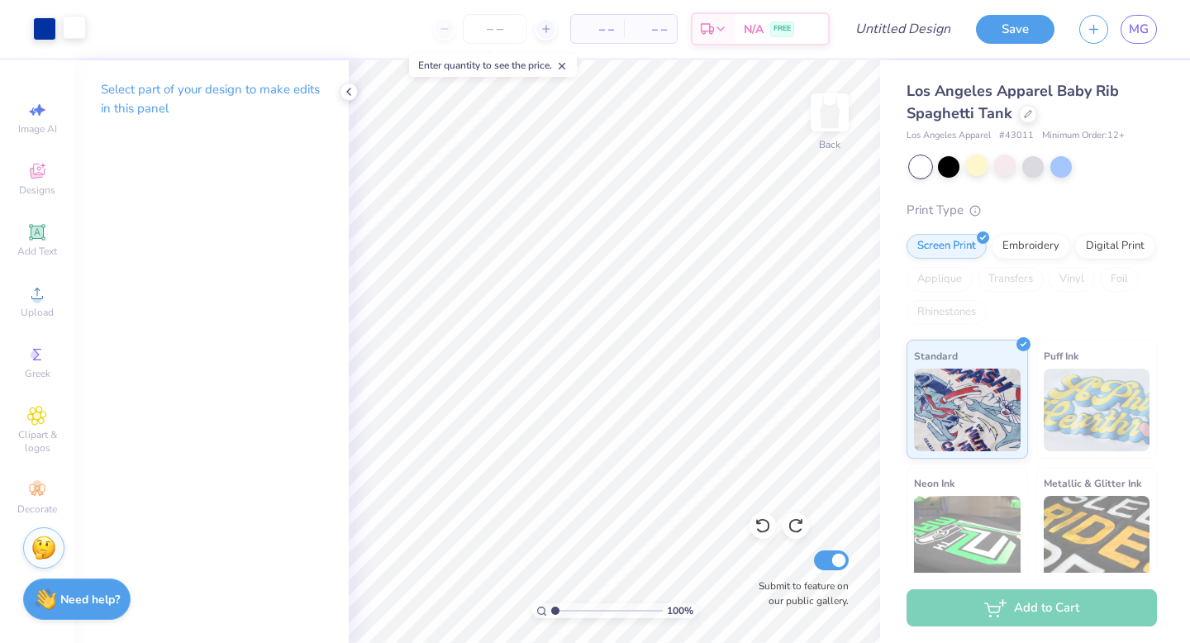
click at [71, 22] on div at bounding box center [74, 27] width 23 height 23
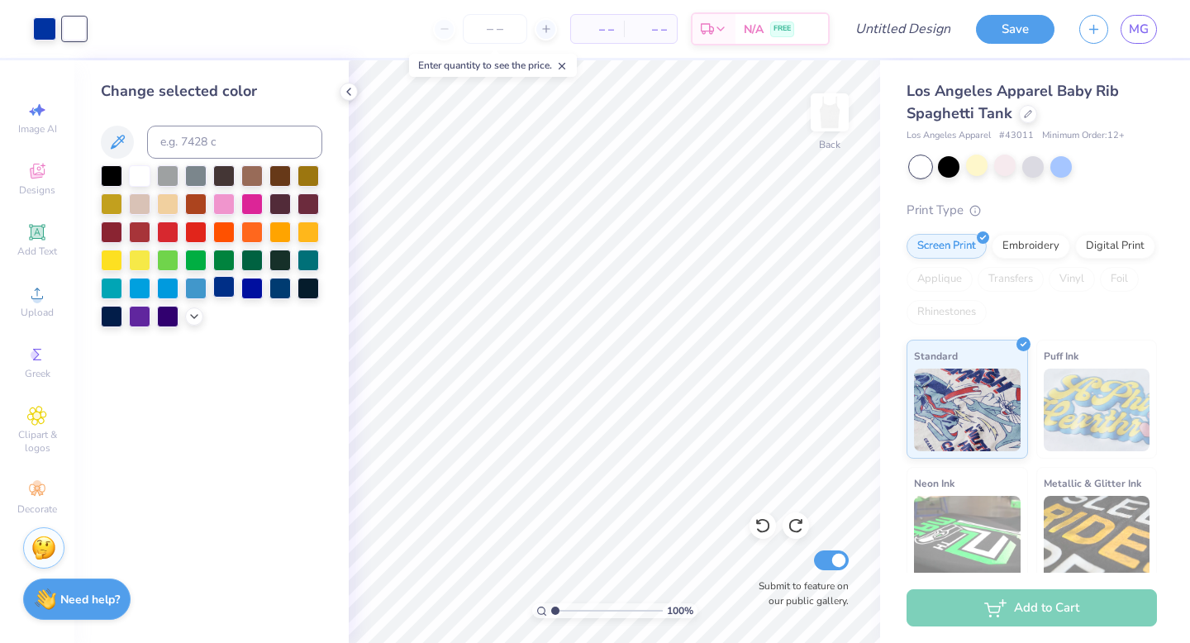
click at [226, 291] on div at bounding box center [223, 286] width 21 height 21
click at [44, 23] on div at bounding box center [44, 27] width 23 height 23
click at [315, 287] on div at bounding box center [307, 286] width 21 height 21
click at [75, 32] on div at bounding box center [74, 27] width 23 height 23
click at [278, 289] on div at bounding box center [279, 286] width 21 height 21
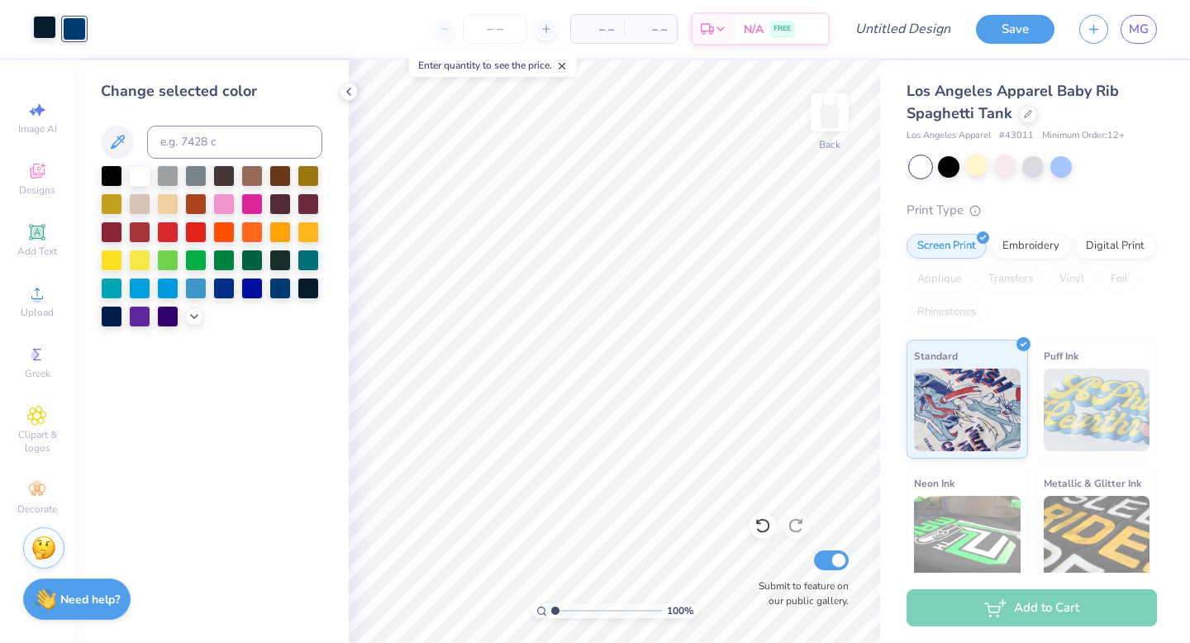
click at [45, 31] on div at bounding box center [44, 27] width 23 height 23
click at [279, 289] on div at bounding box center [279, 286] width 21 height 21
click at [348, 93] on icon at bounding box center [348, 91] width 13 height 13
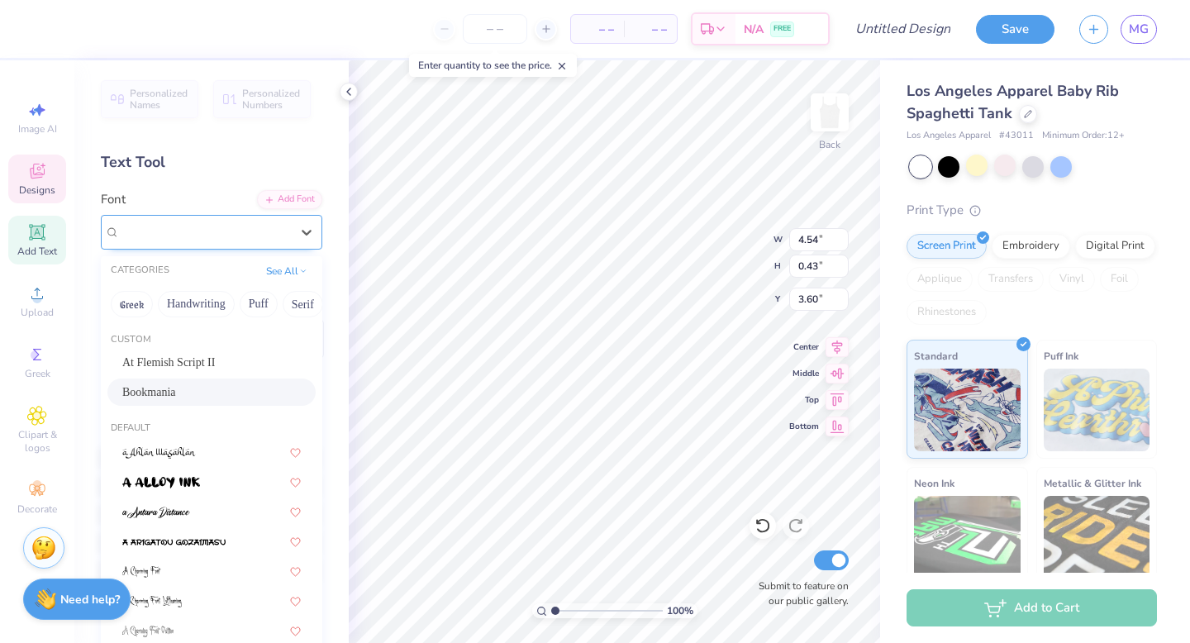
click at [270, 221] on div at bounding box center [205, 232] width 170 height 22
click at [140, 298] on button "Greek" at bounding box center [132, 304] width 42 height 26
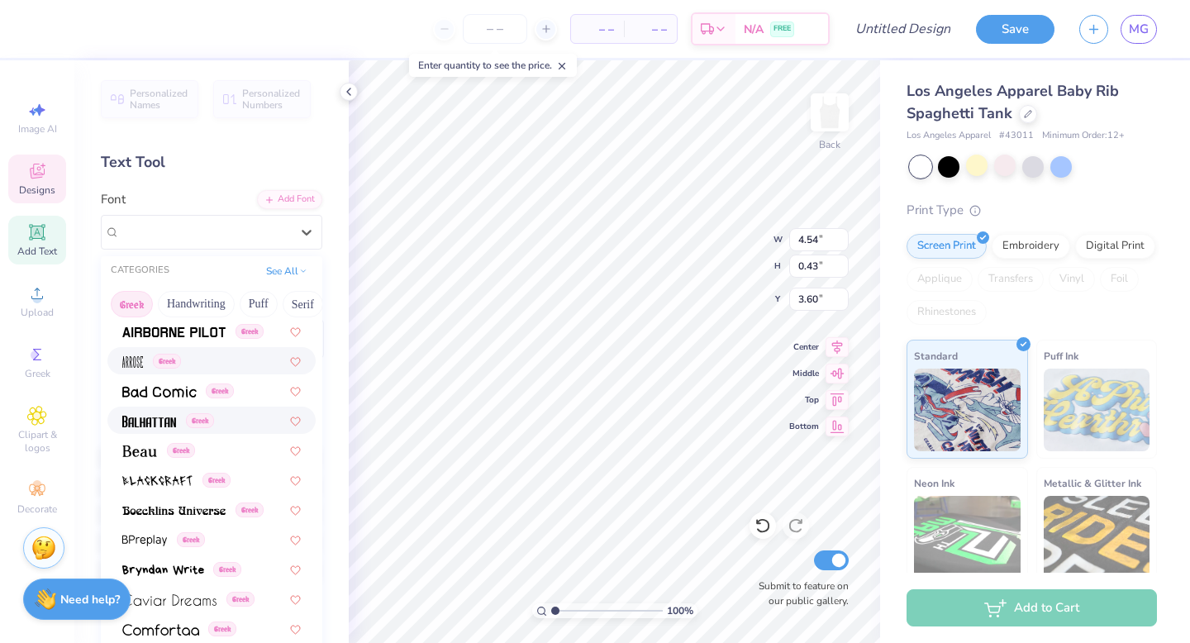
scroll to position [121, 0]
click at [217, 450] on div "Greek" at bounding box center [211, 448] width 178 height 17
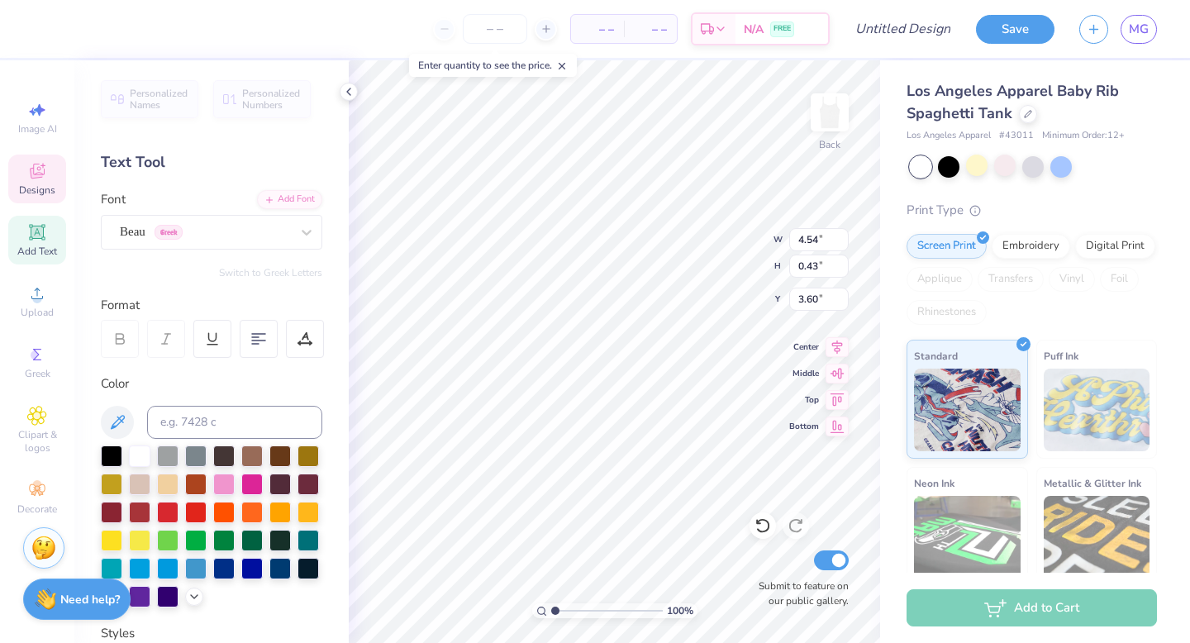
type input "4.29"
type input "0.50"
type input "3.57"
click at [768, 527] on icon at bounding box center [762, 525] width 17 height 17
type input "4.54"
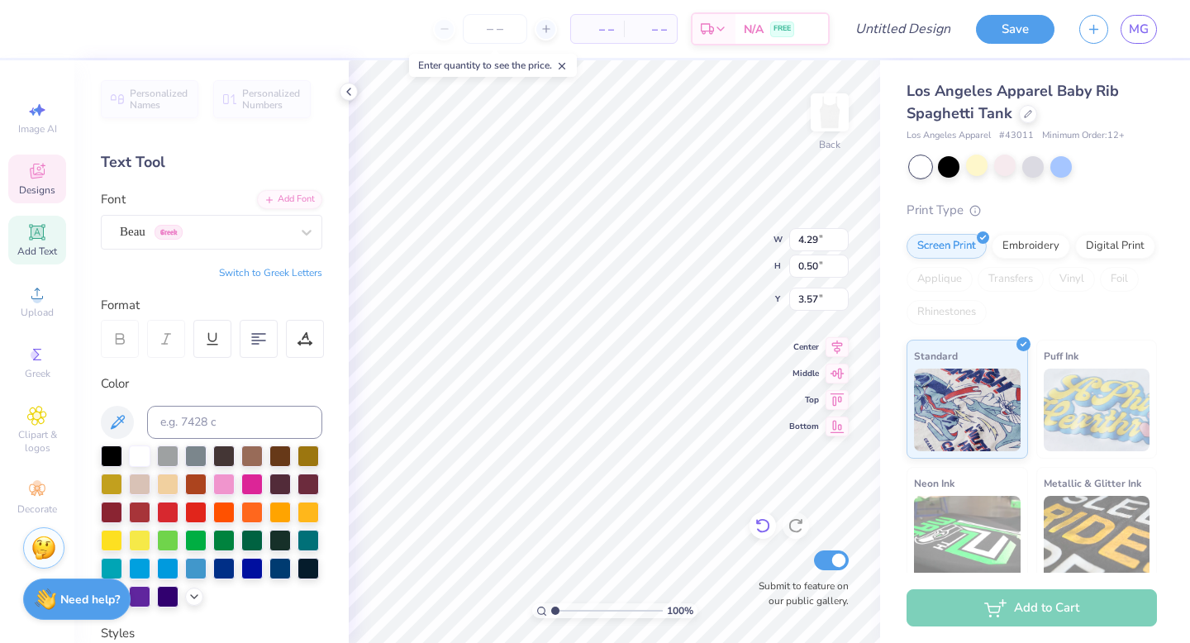
type input "0.43"
type input "3.60"
click at [763, 524] on icon at bounding box center [762, 525] width 17 height 17
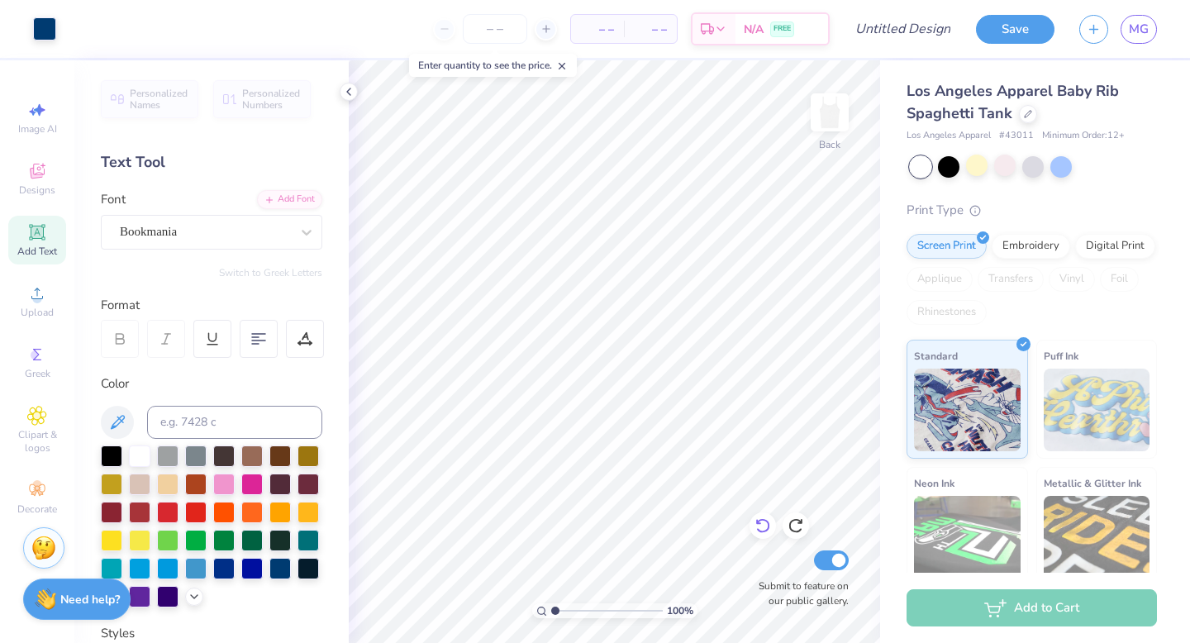
click at [763, 524] on icon at bounding box center [762, 525] width 17 height 17
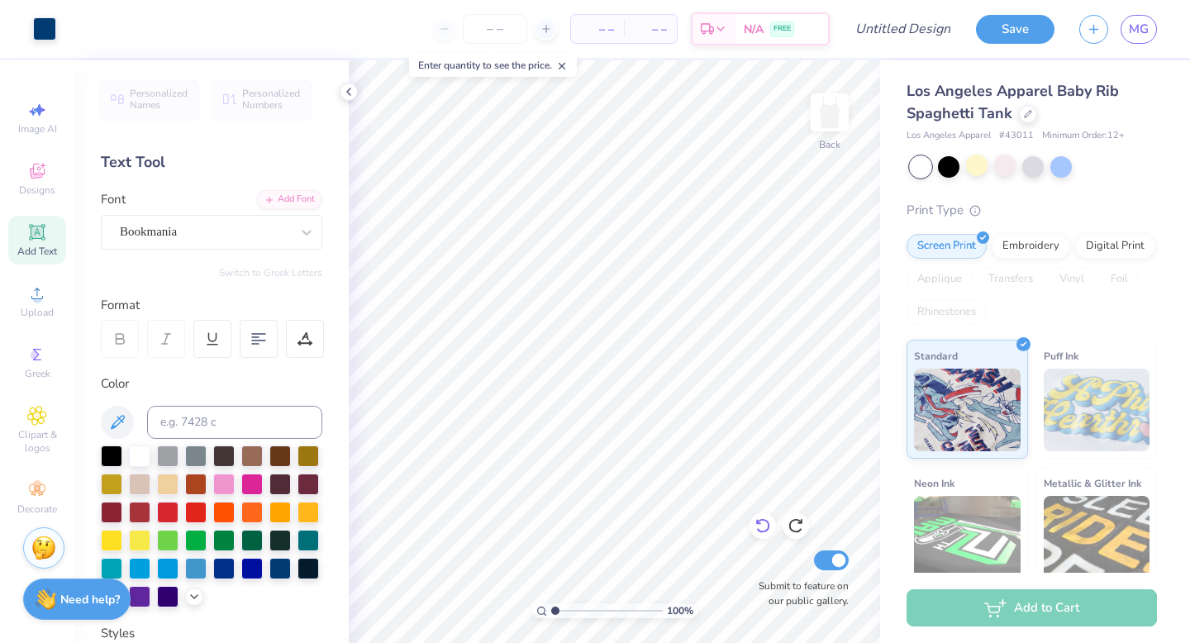
click at [763, 524] on icon at bounding box center [762, 525] width 17 height 17
